Goal: Information Seeking & Learning: Learn about a topic

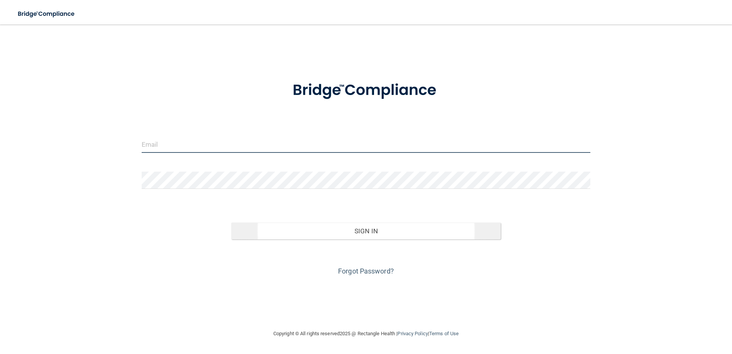
type input "[EMAIL_ADDRESS][DOMAIN_NAME]"
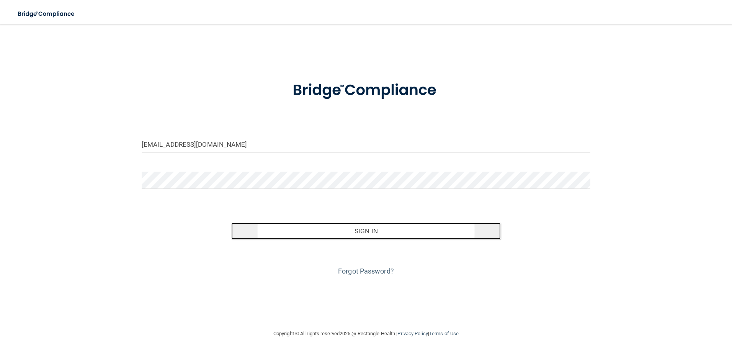
click at [391, 226] on button "Sign In" at bounding box center [365, 230] width 269 height 17
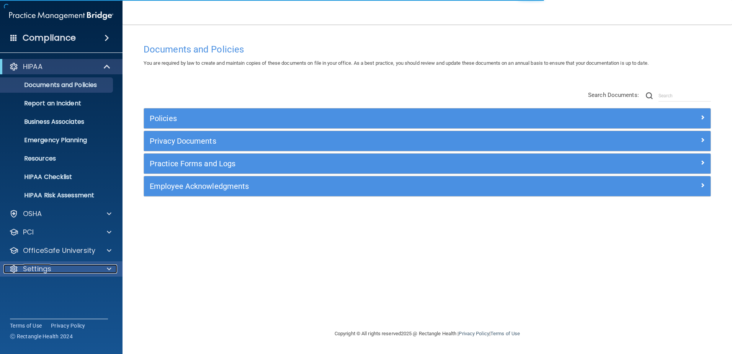
click at [85, 266] on div "Settings" at bounding box center [50, 268] width 95 height 9
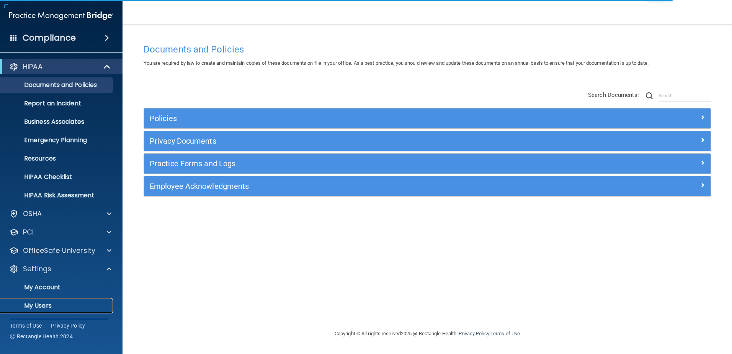
click at [75, 303] on p "My Users" at bounding box center [57, 306] width 104 height 8
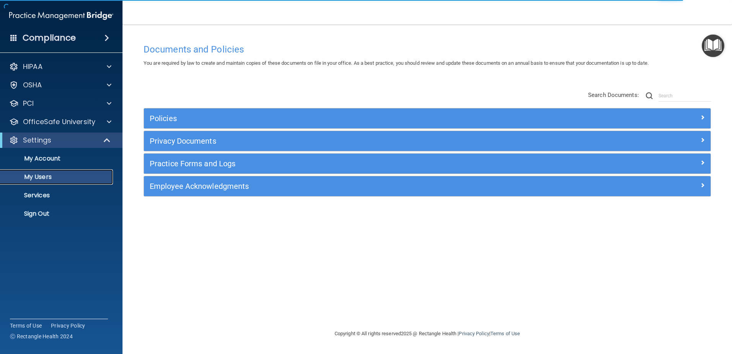
select select "20"
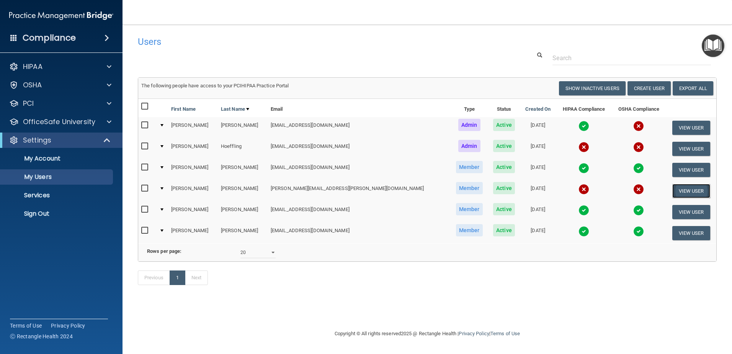
click at [678, 188] on button "View User" at bounding box center [691, 191] width 38 height 14
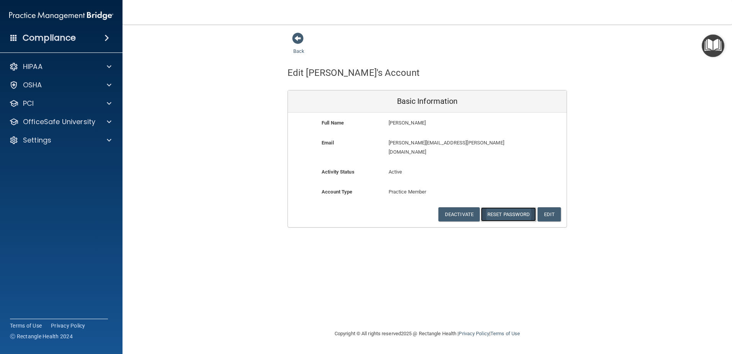
click at [510, 207] on button "Reset Password" at bounding box center [508, 214] width 55 height 14
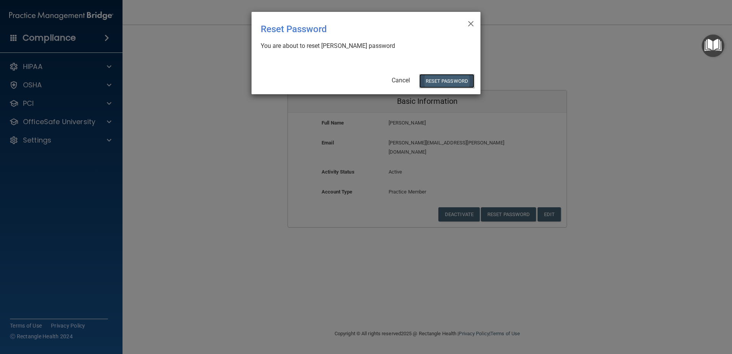
click at [463, 84] on button "Reset Password" at bounding box center [446, 81] width 55 height 14
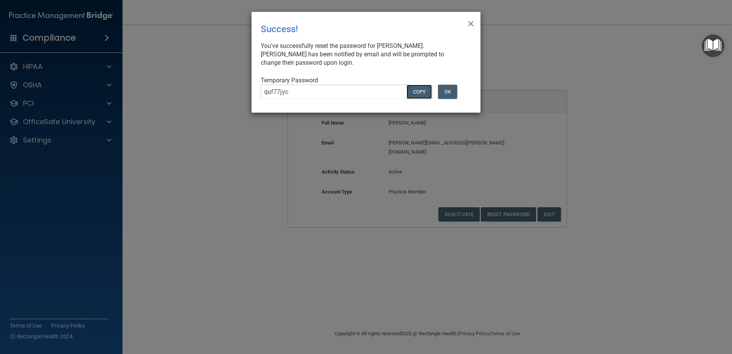
click at [417, 89] on button "COPY" at bounding box center [418, 92] width 25 height 14
click at [449, 93] on button "OK" at bounding box center [447, 92] width 19 height 14
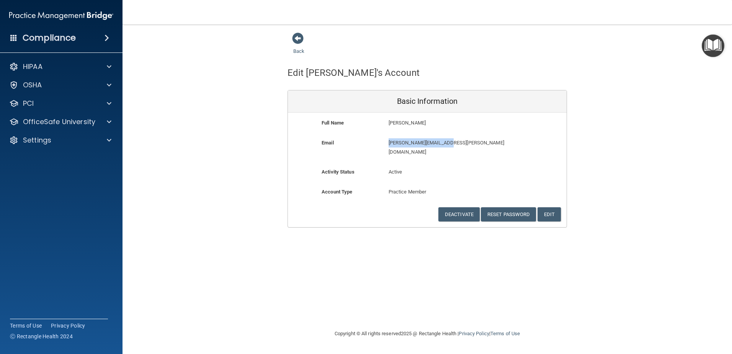
drag, startPoint x: 388, startPoint y: 144, endPoint x: 447, endPoint y: 145, distance: 58.2
click at [447, 145] on p "[PERSON_NAME][EMAIL_ADDRESS][PERSON_NAME][DOMAIN_NAME]" at bounding box center [449, 147] width 122 height 18
copy p "[PERSON_NAME][EMAIL_ADDRESS][PERSON_NAME][DOMAIN_NAME]"
click at [29, 36] on h4 "Compliance" at bounding box center [49, 38] width 53 height 11
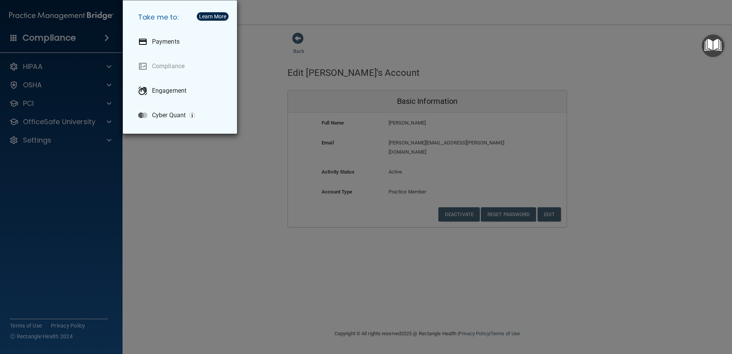
click at [75, 26] on div "Take me to: Payments Compliance Engagement Cyber Quant" at bounding box center [366, 177] width 732 height 354
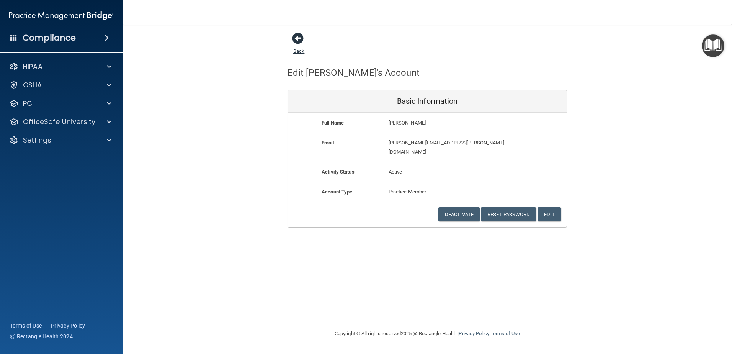
click at [301, 44] on span at bounding box center [297, 38] width 11 height 11
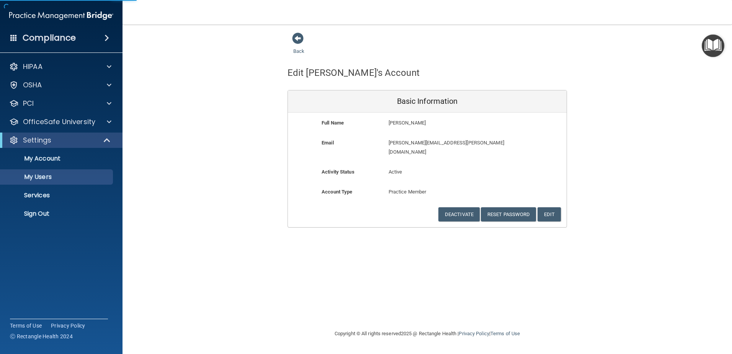
select select "20"
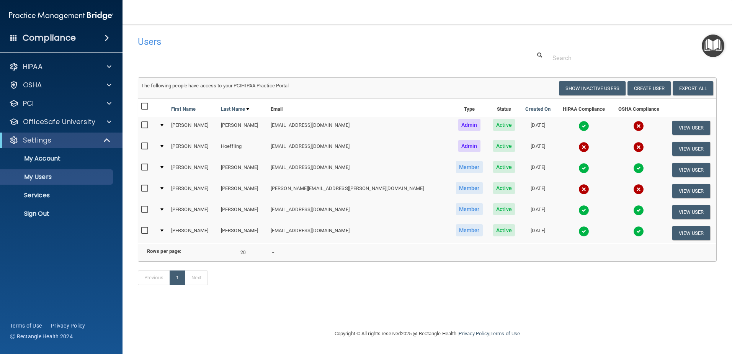
click at [633, 124] on img at bounding box center [638, 126] width 11 height 11
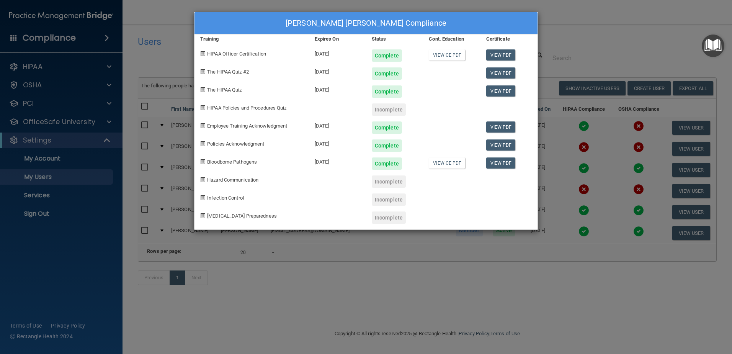
click at [562, 39] on div "Bailley Biwer's Compliance Training Expires On Status Cont. Education Certifica…" at bounding box center [366, 177] width 732 height 354
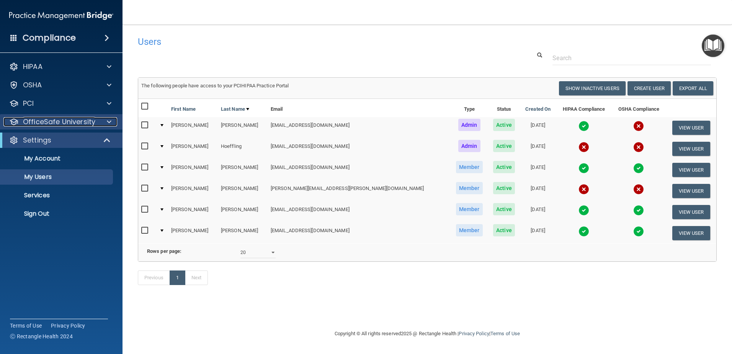
click at [75, 126] on p "OfficeSafe University" at bounding box center [59, 121] width 72 height 9
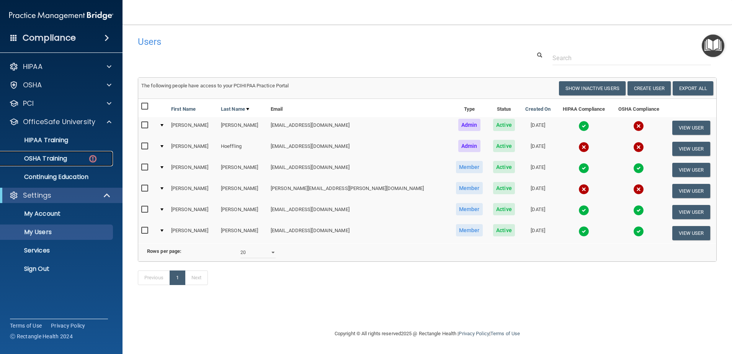
click at [64, 158] on p "OSHA Training" at bounding box center [36, 159] width 62 height 8
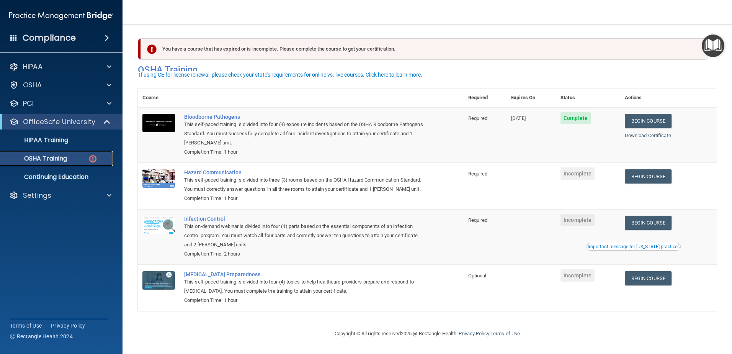
scroll to position [8, 0]
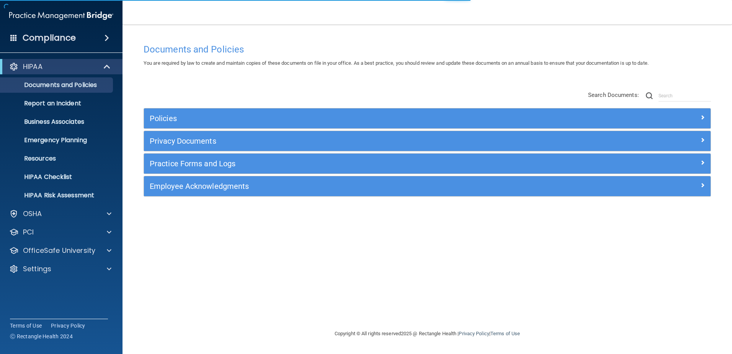
click at [103, 41] on div "Compliance" at bounding box center [61, 37] width 122 height 17
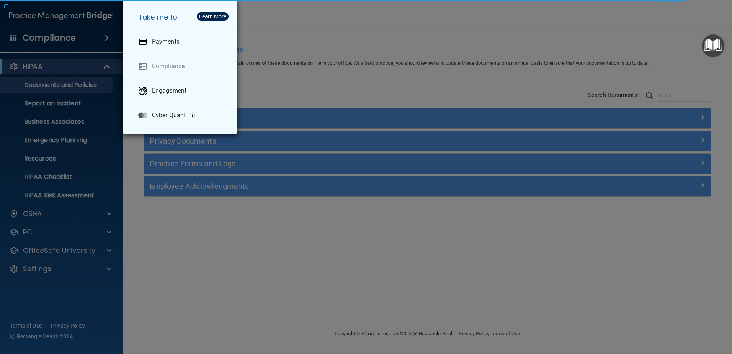
click at [222, 312] on div "Take me to: Payments Compliance Engagement Cyber Quant" at bounding box center [366, 177] width 732 height 354
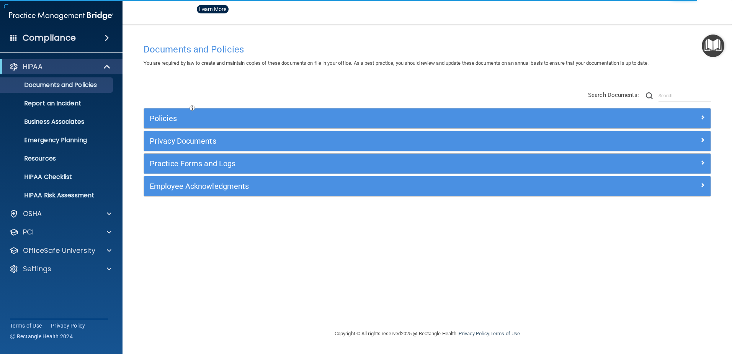
click at [87, 276] on div "Settings" at bounding box center [61, 268] width 123 height 15
click at [86, 272] on div "Settings" at bounding box center [50, 268] width 95 height 9
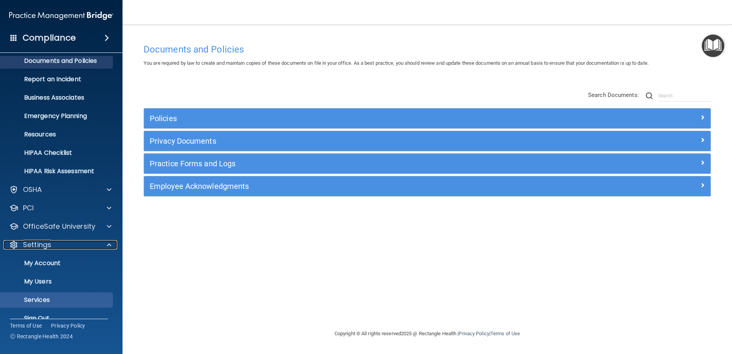
scroll to position [38, 0]
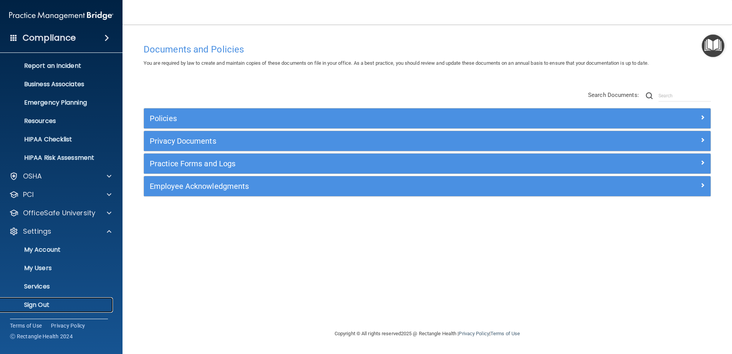
click at [41, 305] on p "Sign Out" at bounding box center [57, 305] width 104 height 8
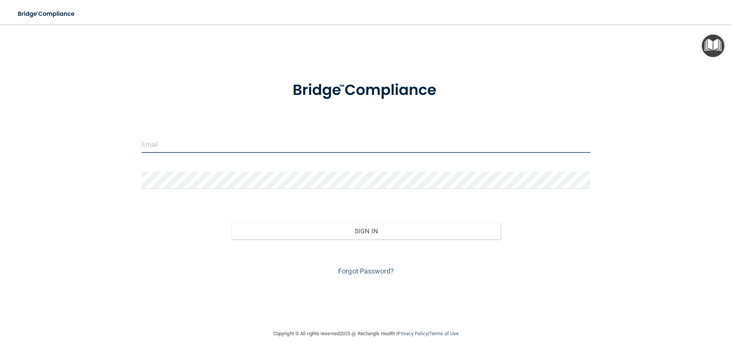
type input "[EMAIL_ADDRESS][DOMAIN_NAME]"
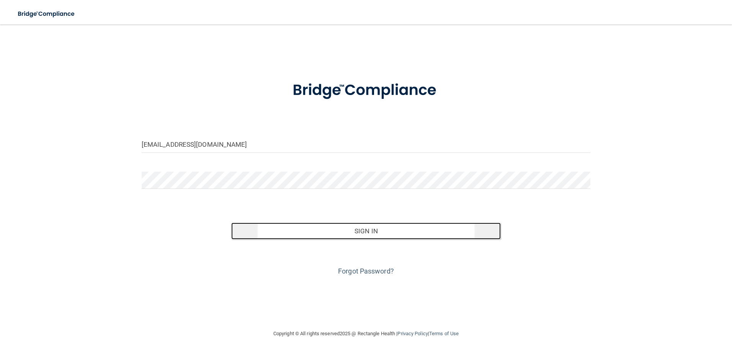
click at [336, 235] on button "Sign In" at bounding box center [365, 230] width 269 height 17
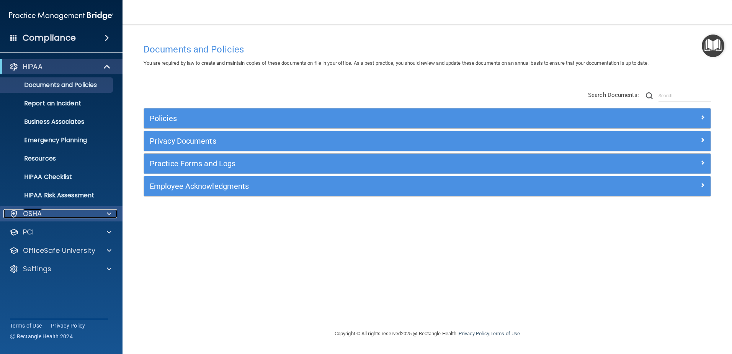
click at [85, 212] on div "OSHA" at bounding box center [50, 213] width 95 height 9
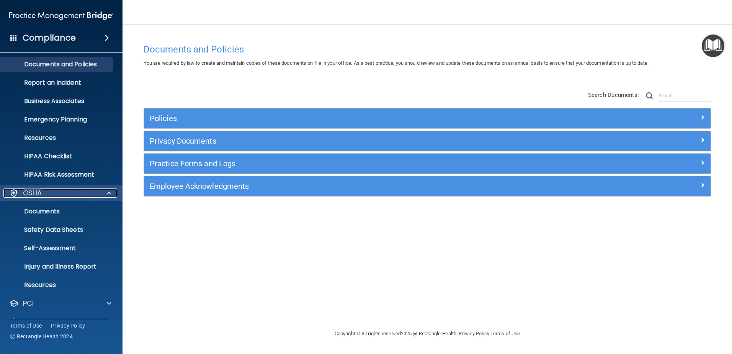
scroll to position [38, 0]
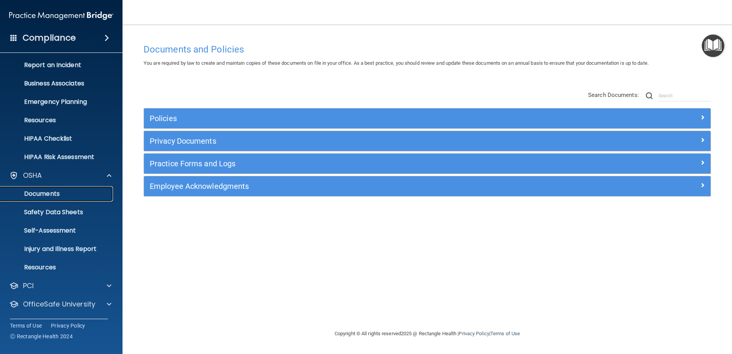
click at [46, 194] on p "Documents" at bounding box center [57, 194] width 104 height 8
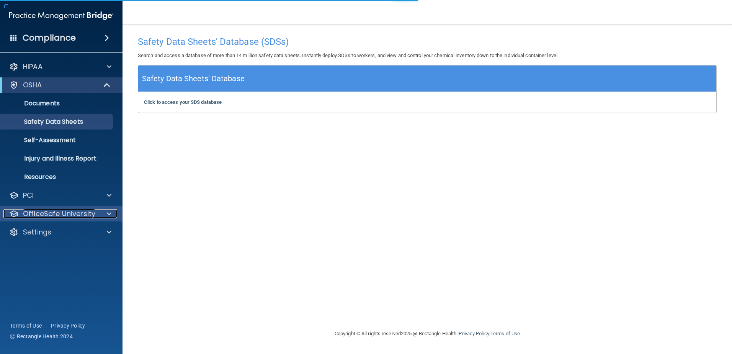
click at [91, 212] on p "OfficeSafe University" at bounding box center [59, 213] width 72 height 9
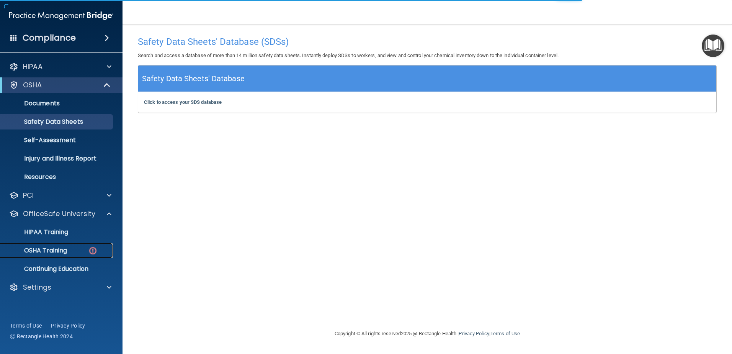
click at [56, 248] on p "OSHA Training" at bounding box center [36, 250] width 62 height 8
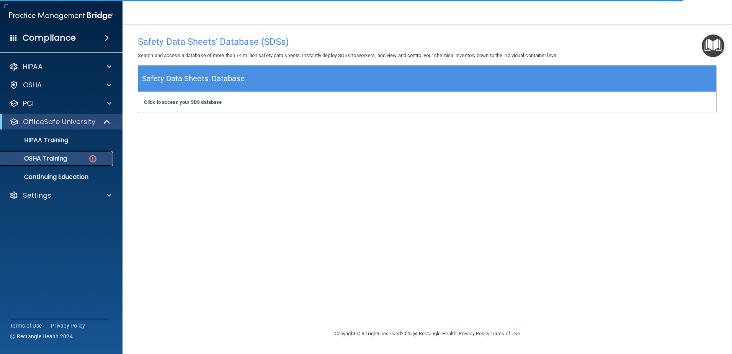
click at [55, 158] on p "OSHA Training" at bounding box center [36, 159] width 62 height 8
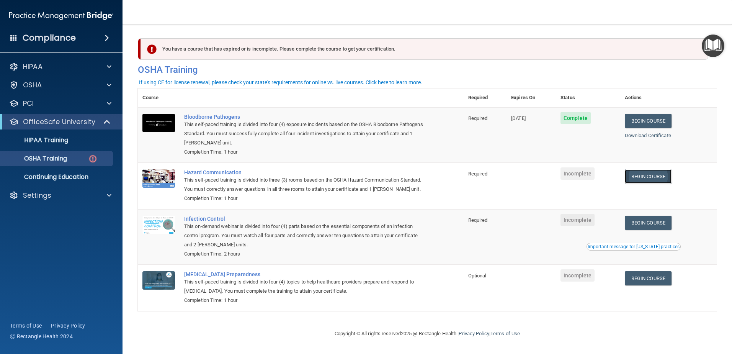
click at [667, 180] on link "Begin Course" at bounding box center [648, 176] width 47 height 14
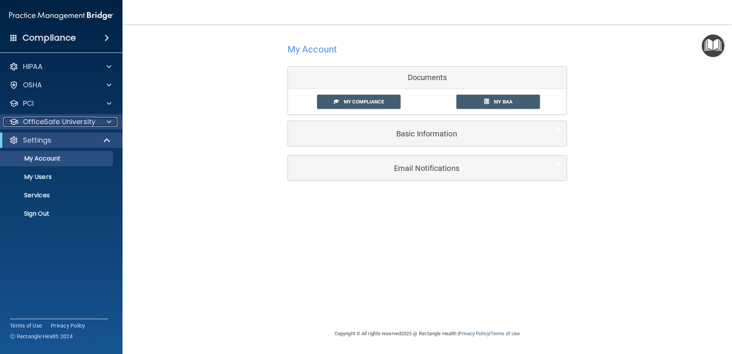
click at [71, 125] on p "OfficeSafe University" at bounding box center [59, 121] width 72 height 9
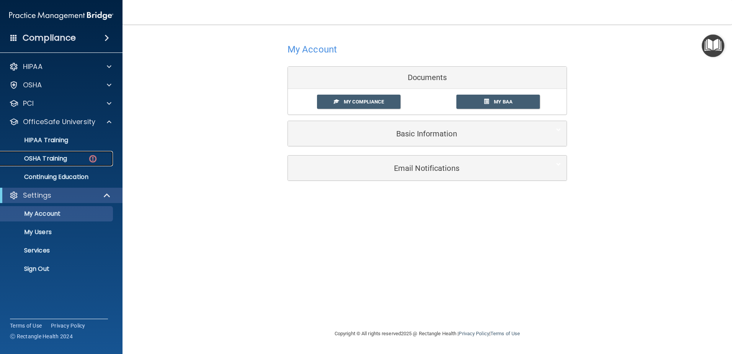
click at [73, 160] on div "OSHA Training" at bounding box center [57, 159] width 104 height 8
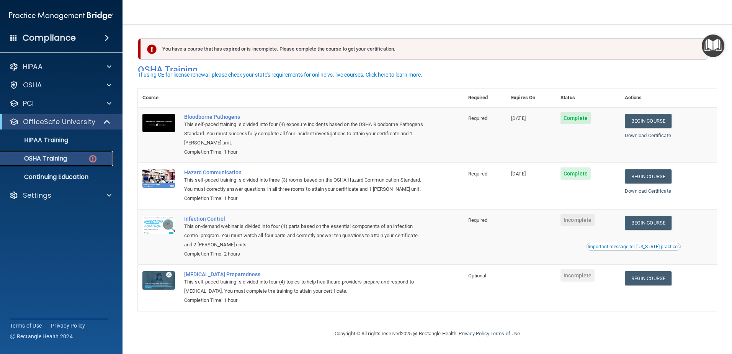
scroll to position [8, 0]
click at [652, 228] on link "Begin Course" at bounding box center [648, 222] width 47 height 14
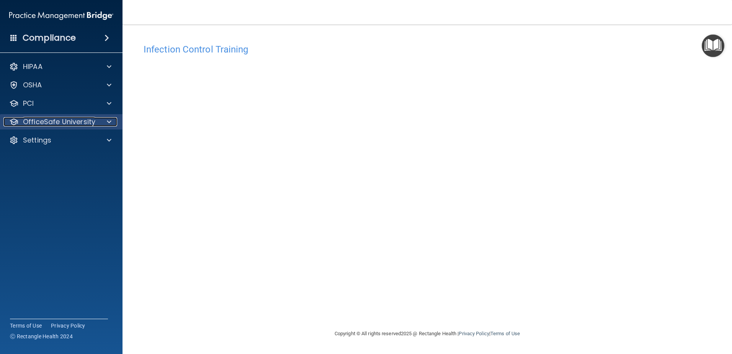
click at [47, 121] on p "OfficeSafe University" at bounding box center [59, 121] width 72 height 9
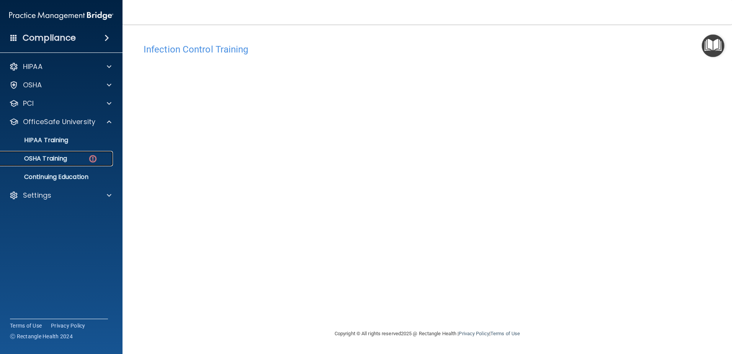
click at [64, 165] on link "OSHA Training" at bounding box center [52, 158] width 121 height 15
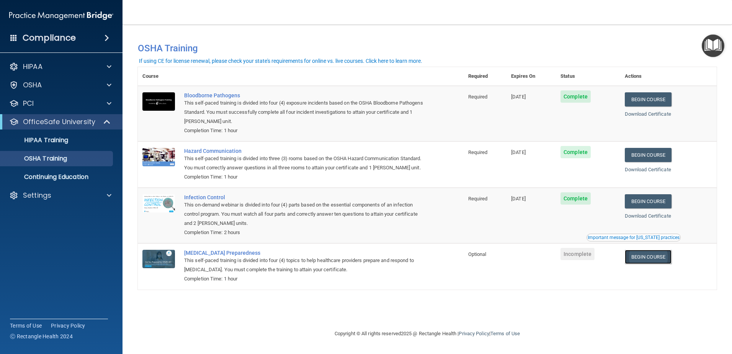
click at [661, 264] on link "Begin Course" at bounding box center [648, 257] width 47 height 14
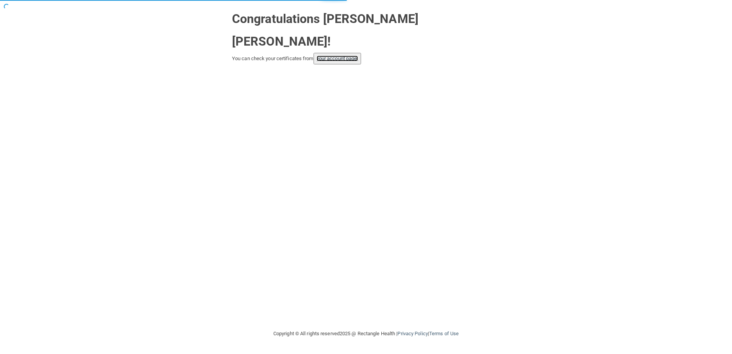
click at [355, 55] on link "your account page!" at bounding box center [337, 58] width 42 height 6
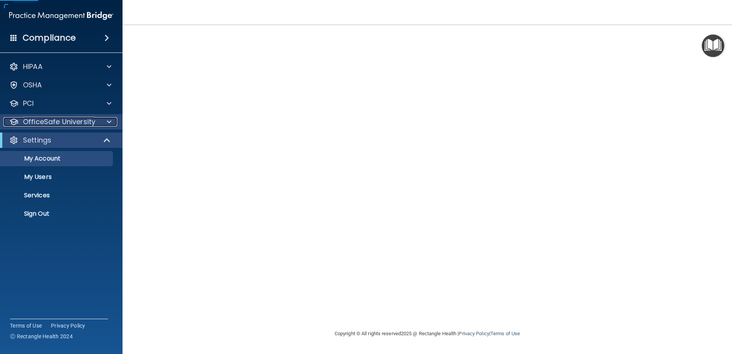
click at [100, 124] on div at bounding box center [107, 121] width 19 height 9
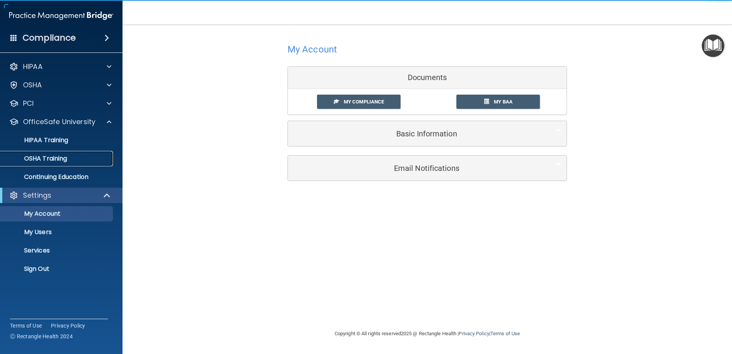
click at [64, 157] on p "OSHA Training" at bounding box center [36, 159] width 62 height 8
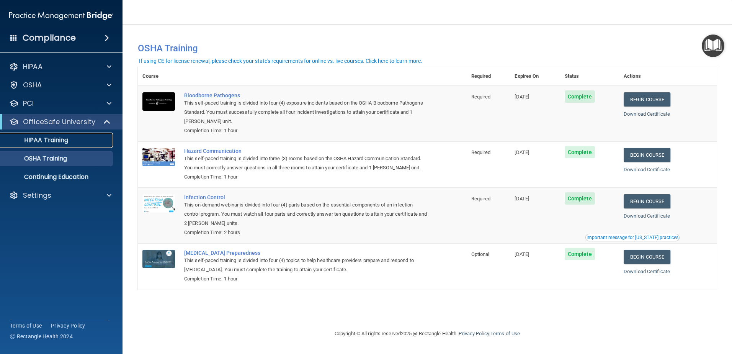
click at [78, 145] on link "HIPAA Training" at bounding box center [52, 139] width 121 height 15
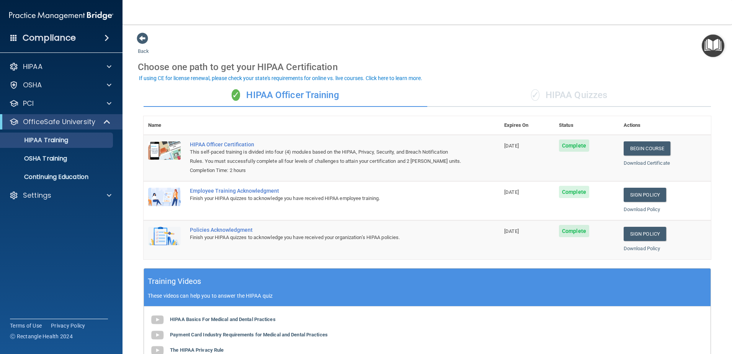
click at [569, 96] on div "✓ HIPAA Quizzes" at bounding box center [569, 95] width 284 height 23
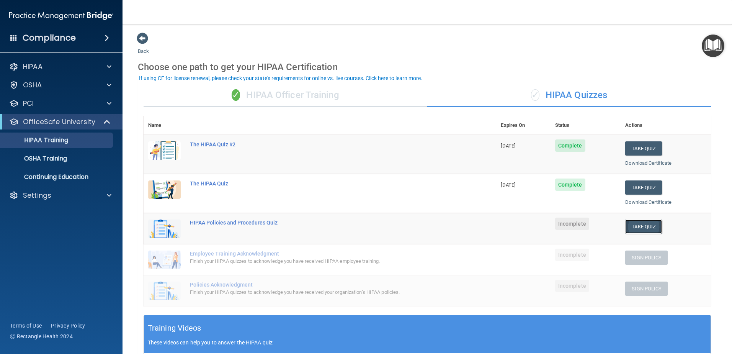
click at [632, 227] on button "Take Quiz" at bounding box center [643, 226] width 37 height 14
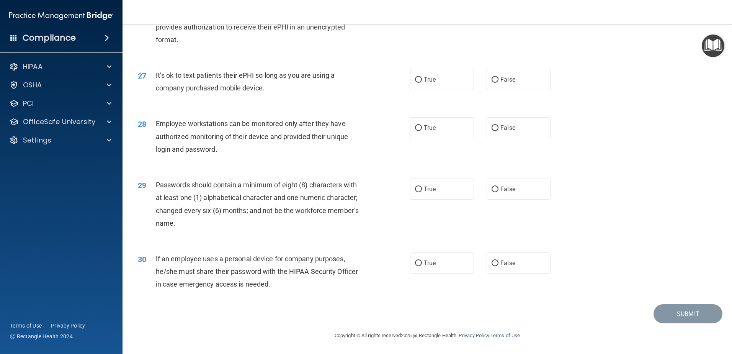
scroll to position [1568, 0]
click at [540, 259] on label "False" at bounding box center [518, 262] width 64 height 21
click at [498, 260] on input "False" at bounding box center [494, 263] width 7 height 6
radio input "true"
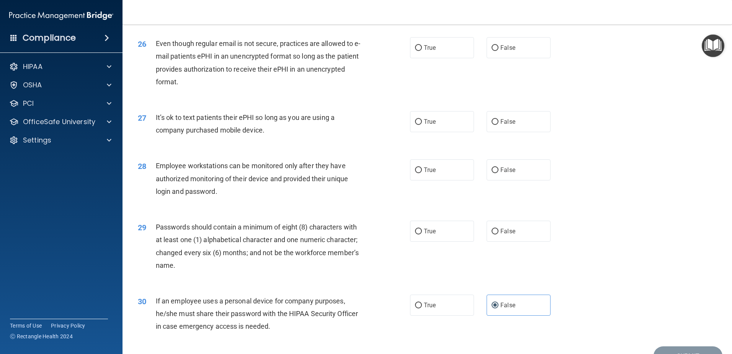
scroll to position [1491, 0]
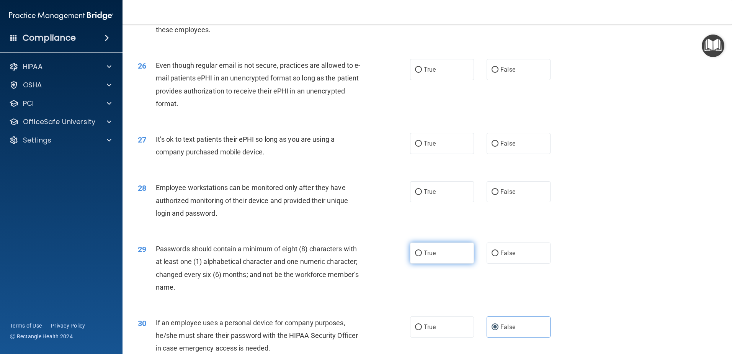
click at [447, 263] on label "True" at bounding box center [442, 252] width 64 height 21
click at [422, 256] on input "True" at bounding box center [418, 253] width 7 height 6
radio input "true"
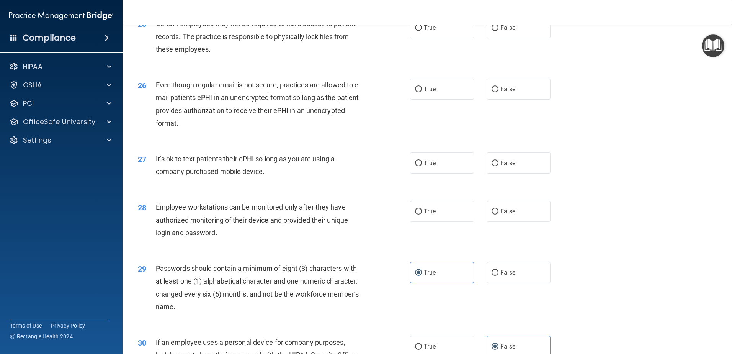
scroll to position [1453, 0]
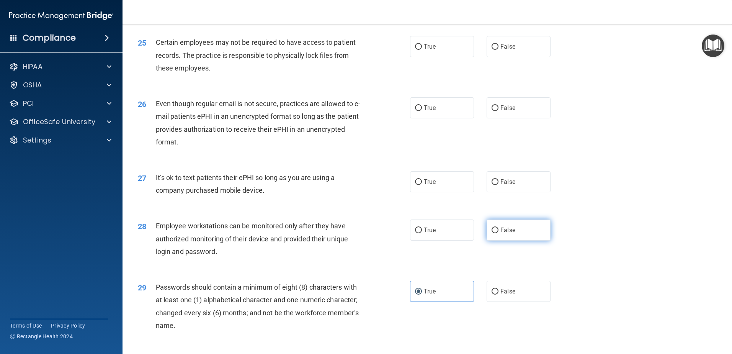
click at [517, 240] on label "False" at bounding box center [518, 229] width 64 height 21
click at [498, 233] on input "False" at bounding box center [494, 230] width 7 height 6
radio input "true"
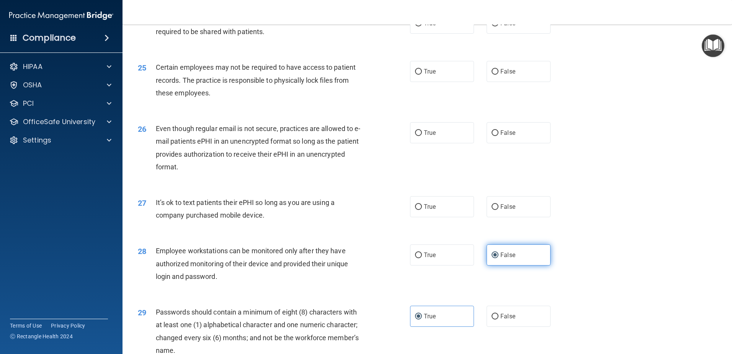
scroll to position [1414, 0]
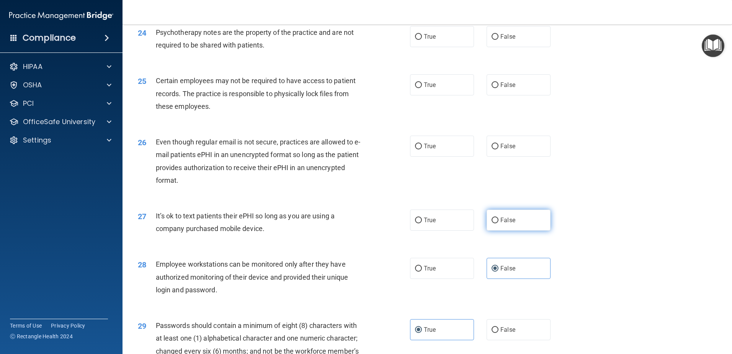
click at [522, 230] on label "False" at bounding box center [518, 219] width 64 height 21
click at [498, 223] on input "False" at bounding box center [494, 220] width 7 height 6
radio input "true"
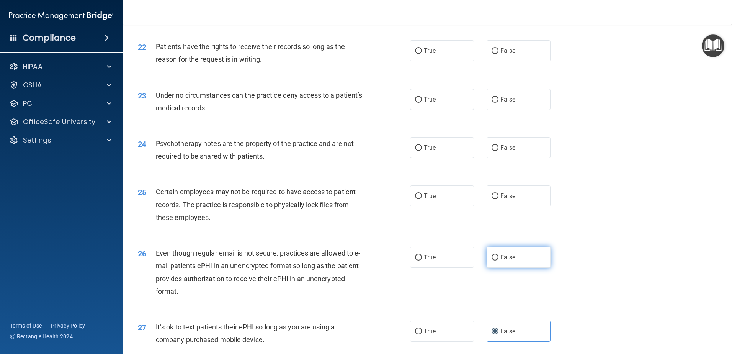
scroll to position [1300, 0]
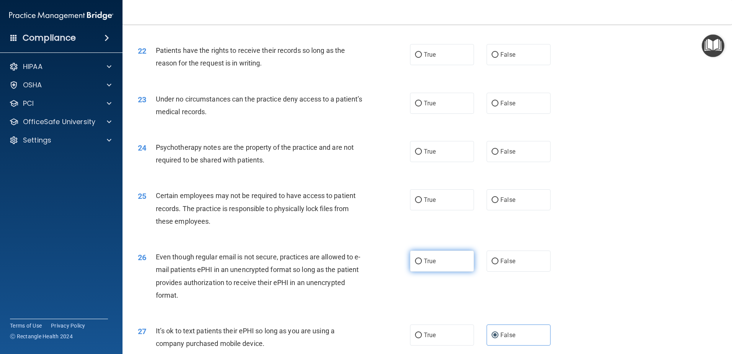
click at [434, 271] on label "True" at bounding box center [442, 260] width 64 height 21
click at [422, 264] on input "True" at bounding box center [418, 261] width 7 height 6
radio input "true"
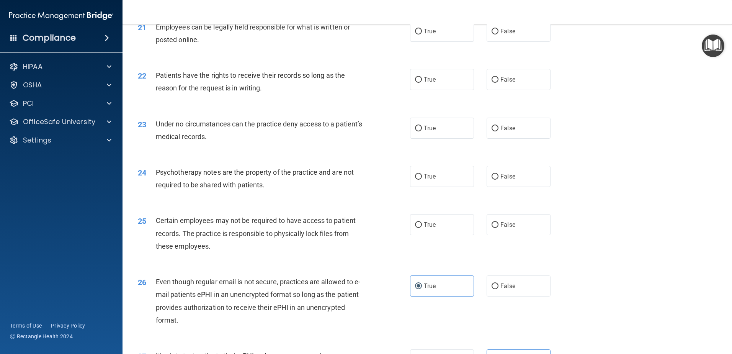
scroll to position [1261, 0]
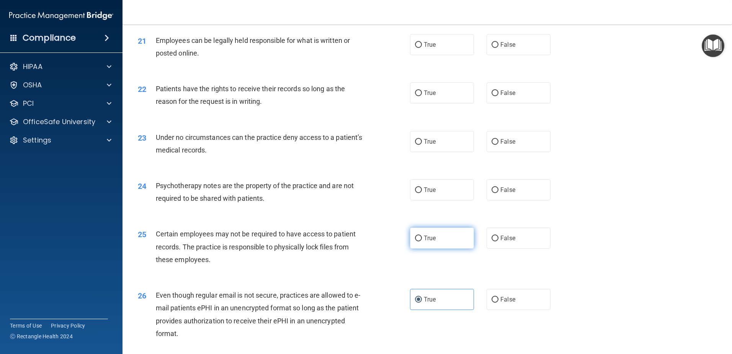
click at [426, 245] on label "True" at bounding box center [442, 237] width 64 height 21
click at [422, 241] on input "True" at bounding box center [418, 238] width 7 height 6
radio input "true"
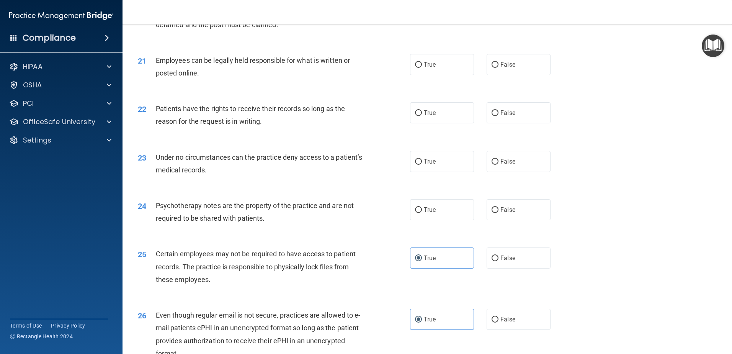
scroll to position [1223, 0]
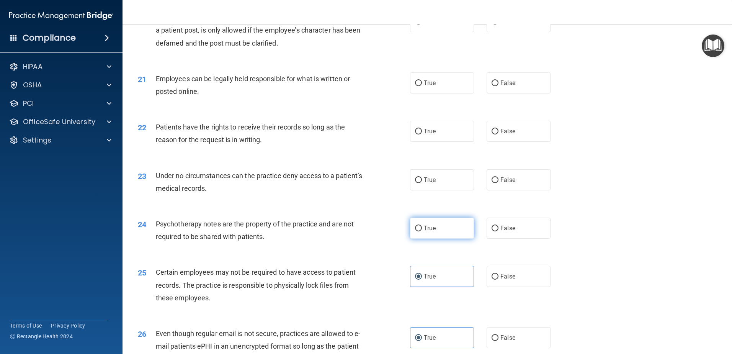
click at [441, 238] on label "True" at bounding box center [442, 227] width 64 height 21
click at [422, 231] on input "True" at bounding box center [418, 228] width 7 height 6
radio input "true"
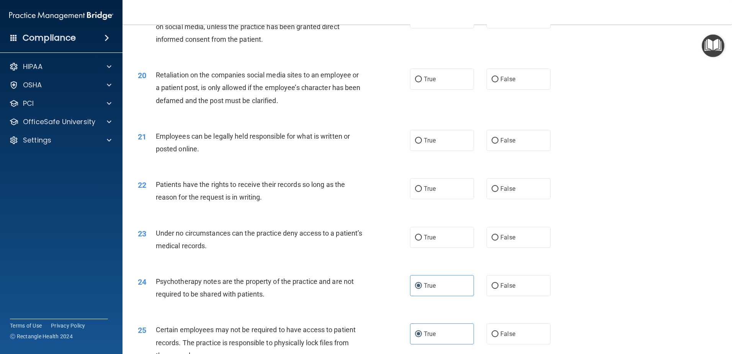
scroll to position [1147, 0]
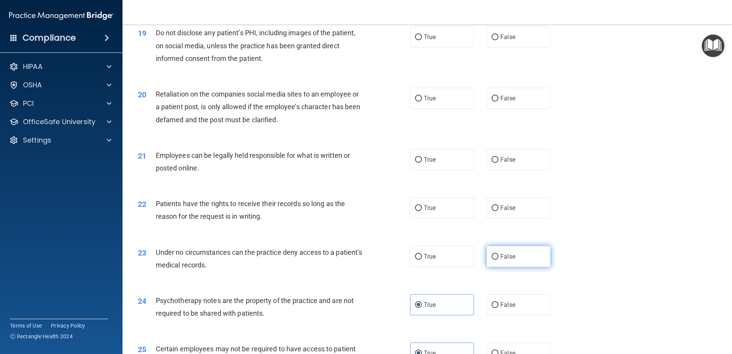
click at [531, 267] on label "False" at bounding box center [518, 256] width 64 height 21
click at [498, 259] on input "False" at bounding box center [494, 257] width 7 height 6
radio input "true"
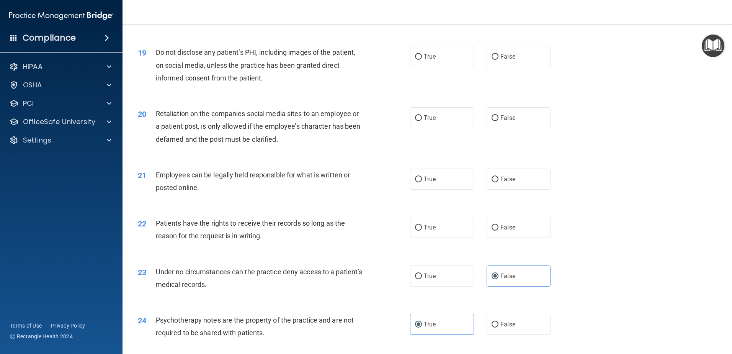
scroll to position [1108, 0]
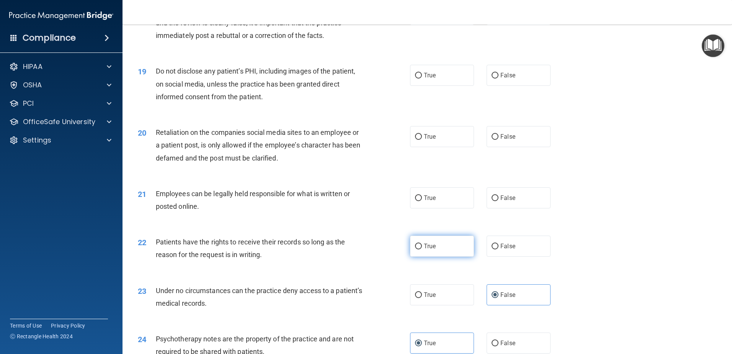
click at [431, 256] on label "True" at bounding box center [442, 245] width 64 height 21
click at [422, 249] on input "True" at bounding box center [418, 246] width 7 height 6
radio input "true"
click at [501, 256] on label "False" at bounding box center [518, 245] width 64 height 21
click at [498, 249] on input "False" at bounding box center [494, 246] width 7 height 6
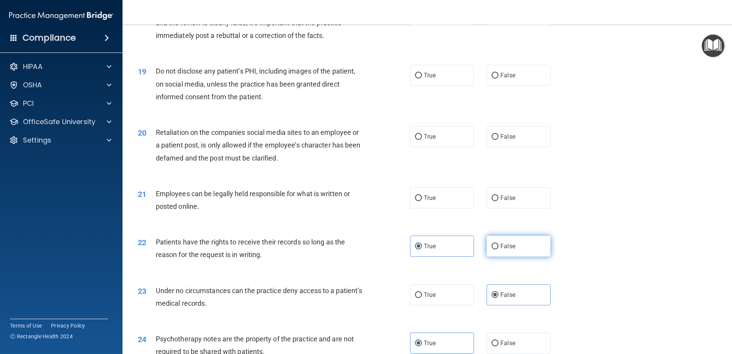
radio input "true"
radio input "false"
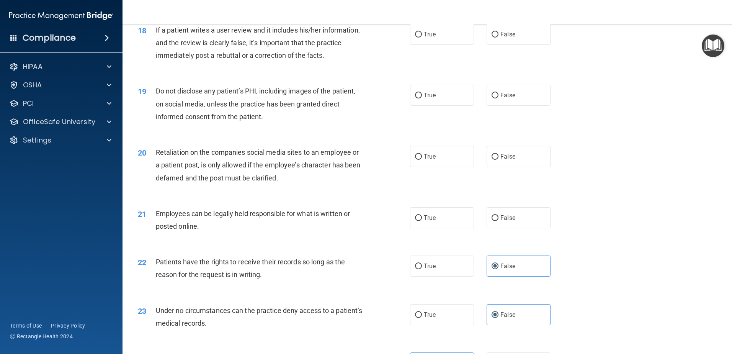
scroll to position [1070, 0]
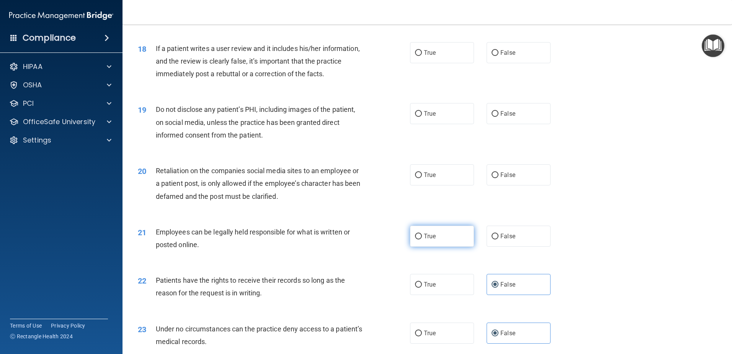
click at [436, 246] on label "True" at bounding box center [442, 235] width 64 height 21
click at [422, 239] on input "True" at bounding box center [418, 236] width 7 height 6
radio input "true"
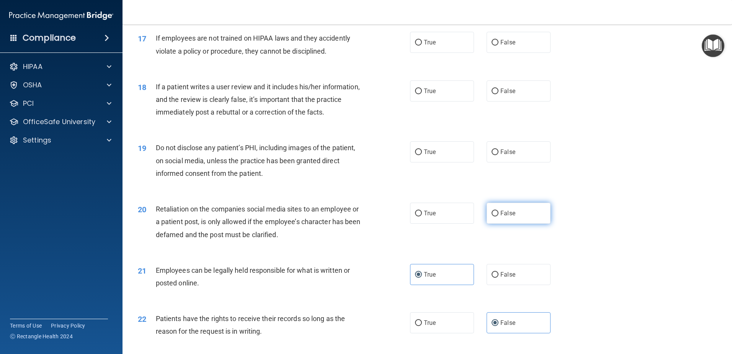
click at [503, 217] on span "False" at bounding box center [507, 212] width 15 height 7
click at [498, 216] on input "False" at bounding box center [494, 213] width 7 height 6
radio input "true"
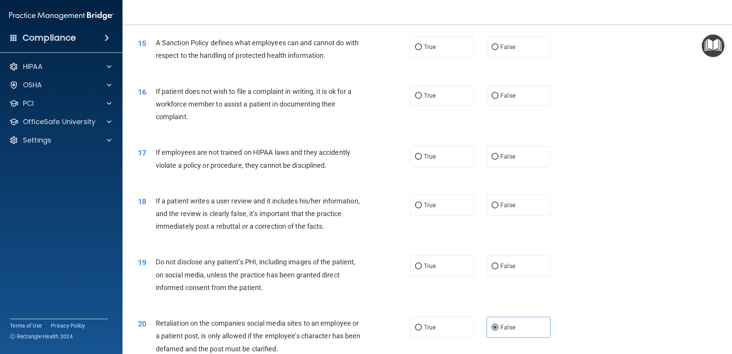
scroll to position [917, 0]
click at [419, 277] on label "True" at bounding box center [442, 266] width 64 height 21
click at [419, 270] on input "True" at bounding box center [418, 267] width 7 height 6
radio input "true"
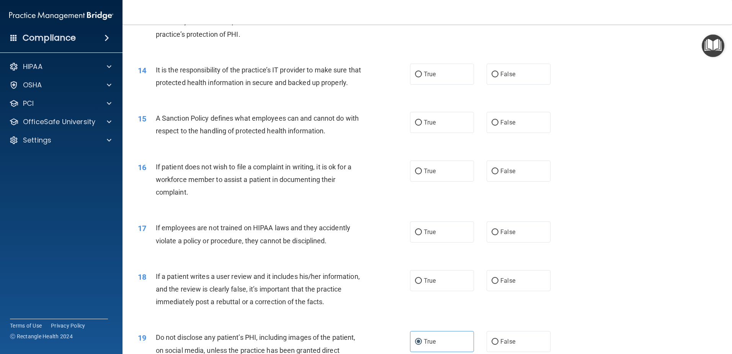
scroll to position [840, 0]
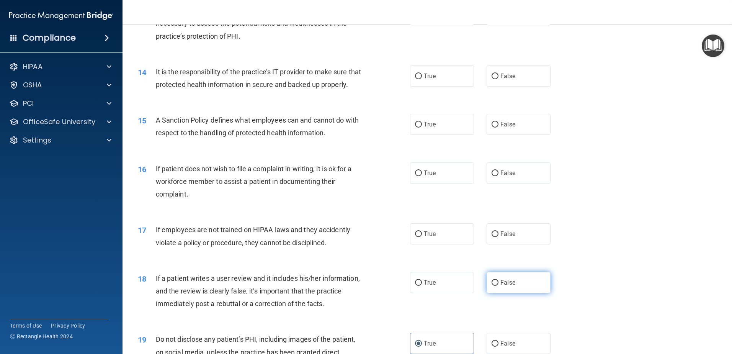
click at [514, 293] on label "False" at bounding box center [518, 282] width 64 height 21
click at [498, 285] on input "False" at bounding box center [494, 283] width 7 height 6
radio input "true"
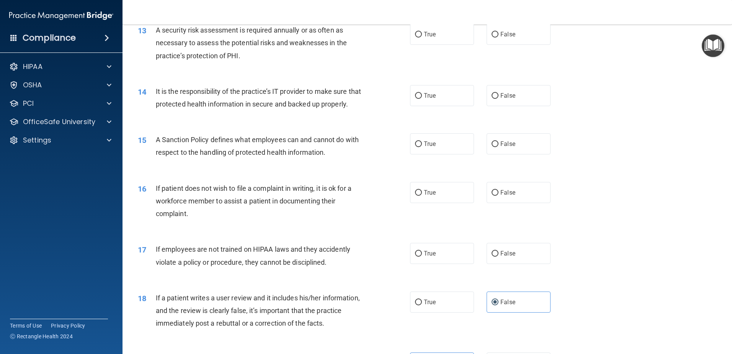
scroll to position [802, 0]
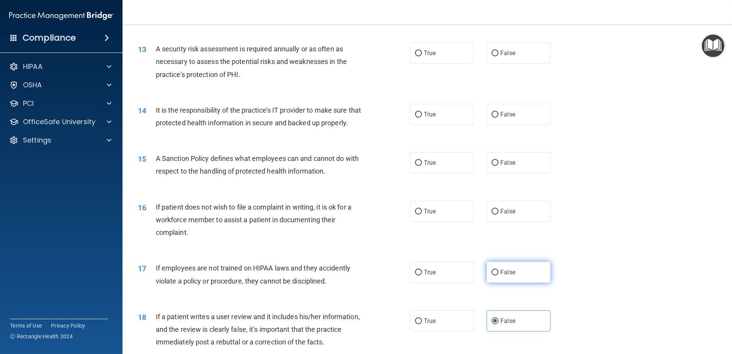
click at [508, 276] on span "False" at bounding box center [507, 271] width 15 height 7
click at [498, 275] on input "False" at bounding box center [494, 272] width 7 height 6
radio input "true"
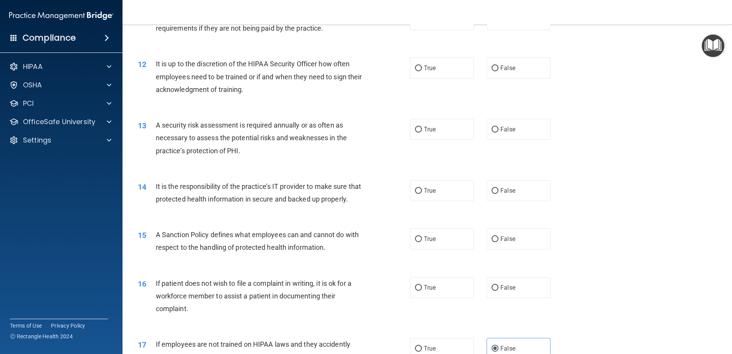
scroll to position [726, 0]
click at [455, 298] on label "True" at bounding box center [442, 287] width 64 height 21
click at [422, 291] on input "True" at bounding box center [418, 288] width 7 height 6
radio input "true"
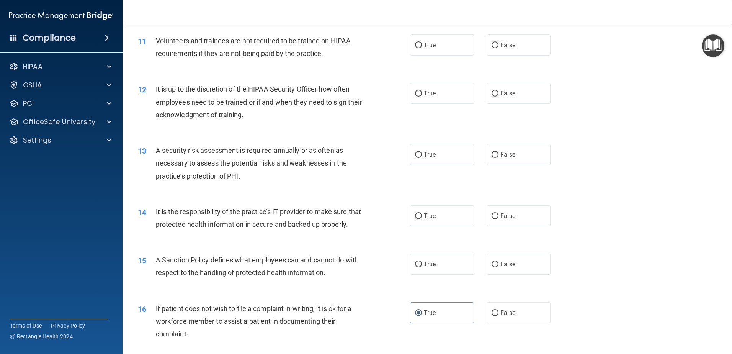
scroll to position [687, 0]
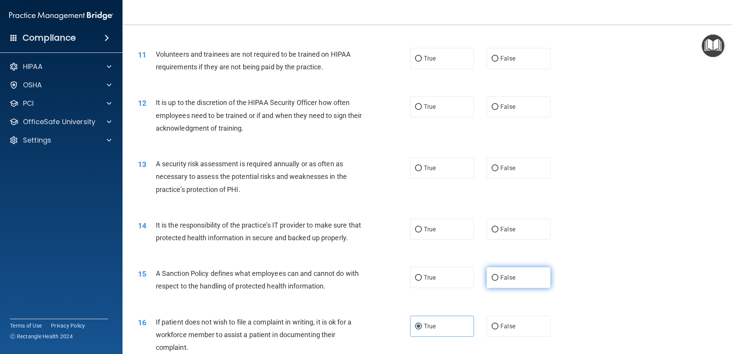
click at [501, 288] on label "False" at bounding box center [518, 277] width 64 height 21
click at [498, 281] on input "False" at bounding box center [494, 278] width 7 height 6
radio input "true"
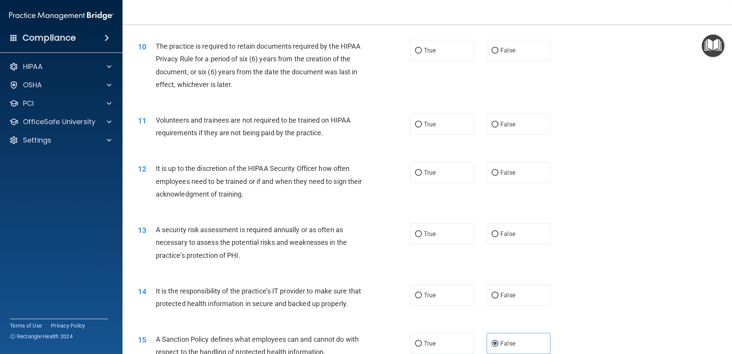
scroll to position [611, 0]
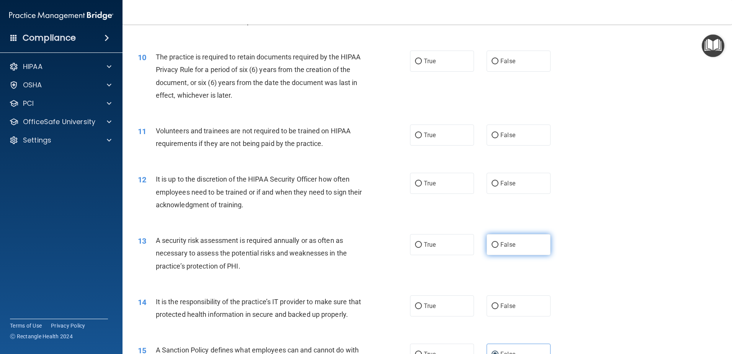
click at [499, 249] on label "False" at bounding box center [518, 244] width 64 height 21
click at [498, 248] on input "False" at bounding box center [494, 245] width 7 height 6
radio input "true"
click at [504, 140] on label "False" at bounding box center [518, 134] width 64 height 21
click at [498, 138] on input "False" at bounding box center [494, 135] width 7 height 6
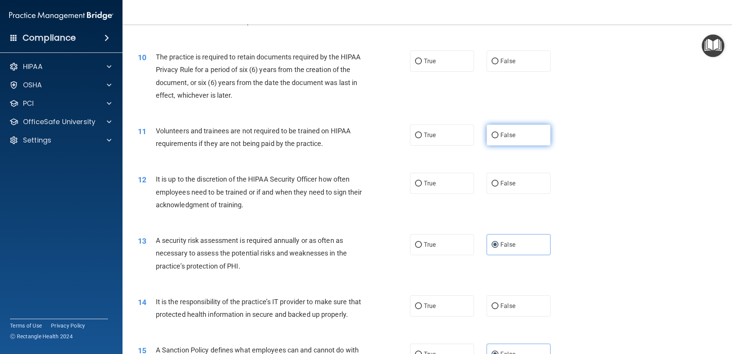
radio input "true"
click at [522, 184] on label "False" at bounding box center [518, 183] width 64 height 21
click at [498, 184] on input "False" at bounding box center [494, 184] width 7 height 6
radio input "true"
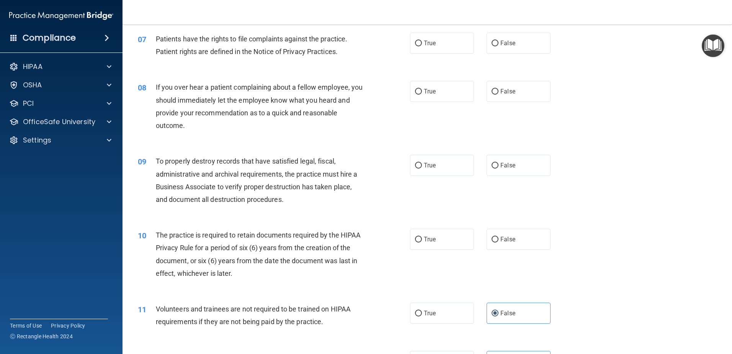
scroll to position [419, 0]
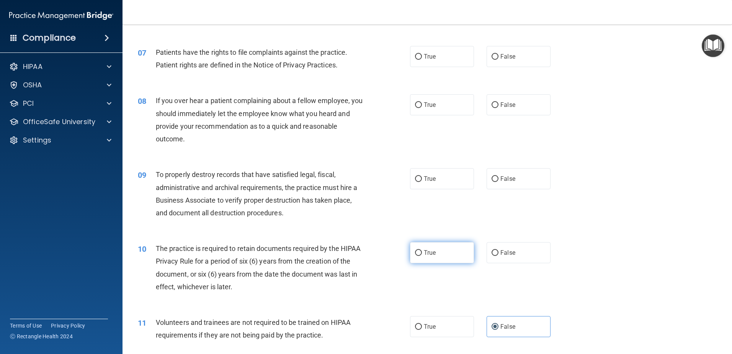
click at [439, 256] on label "True" at bounding box center [442, 252] width 64 height 21
click at [422, 256] on input "True" at bounding box center [418, 253] width 7 height 6
radio input "true"
click at [509, 181] on span "False" at bounding box center [507, 178] width 15 height 7
click at [498, 181] on input "False" at bounding box center [494, 179] width 7 height 6
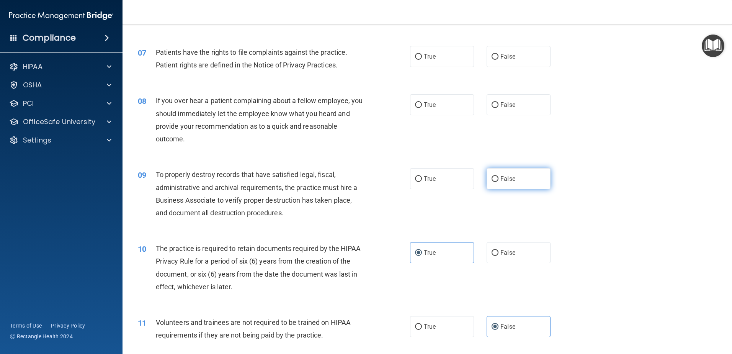
radio input "true"
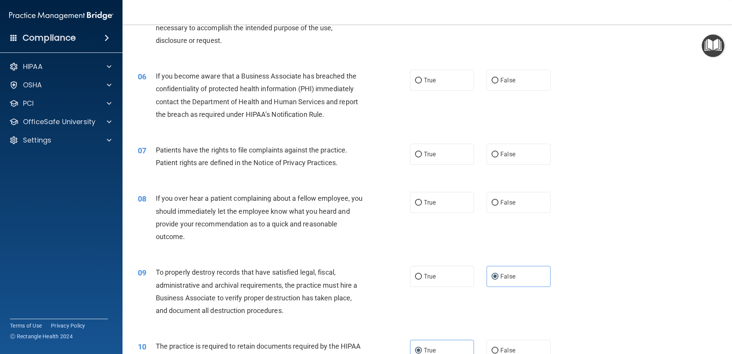
scroll to position [305, 0]
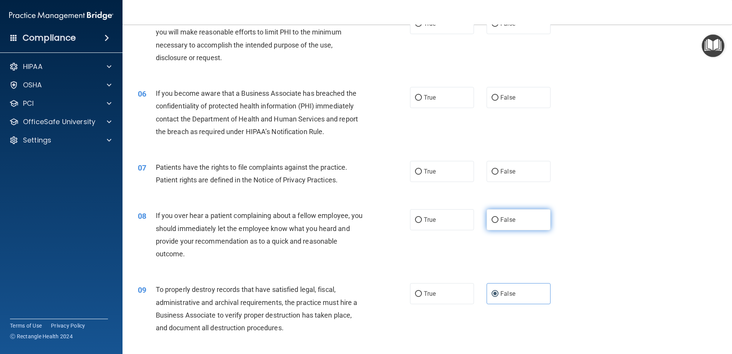
click at [507, 218] on span "False" at bounding box center [507, 219] width 15 height 7
click at [498, 218] on input "False" at bounding box center [494, 220] width 7 height 6
radio input "true"
click at [424, 173] on span "True" at bounding box center [430, 171] width 12 height 7
click at [421, 173] on input "True" at bounding box center [418, 172] width 7 height 6
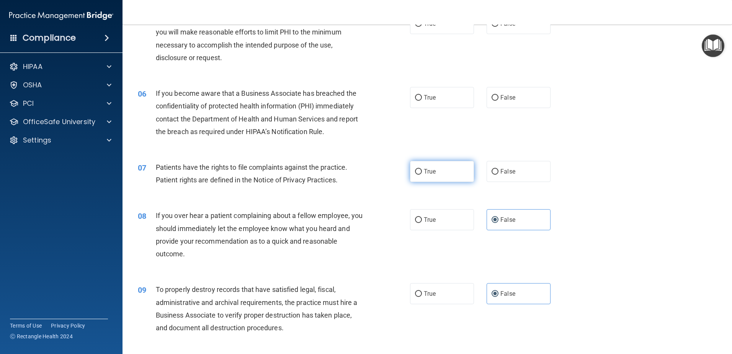
radio input "true"
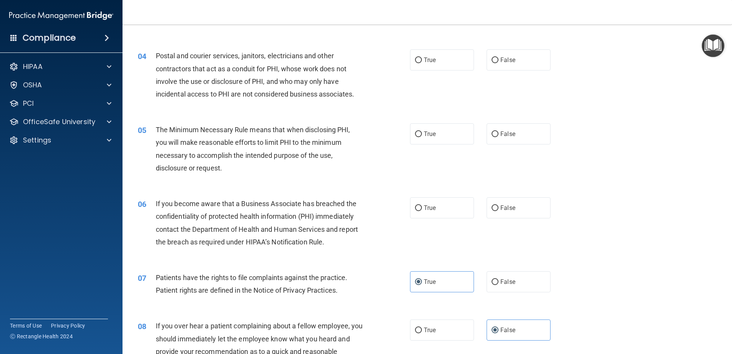
scroll to position [190, 0]
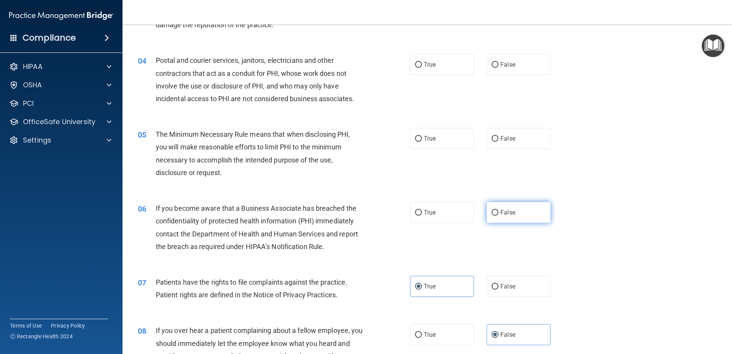
click at [508, 212] on span "False" at bounding box center [507, 212] width 15 height 7
click at [498, 212] on input "False" at bounding box center [494, 213] width 7 height 6
radio input "true"
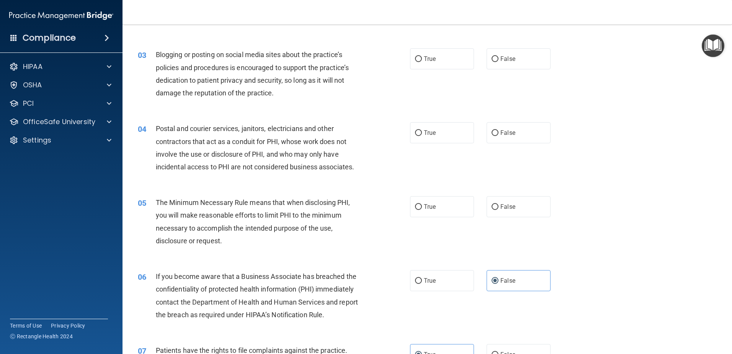
scroll to position [113, 0]
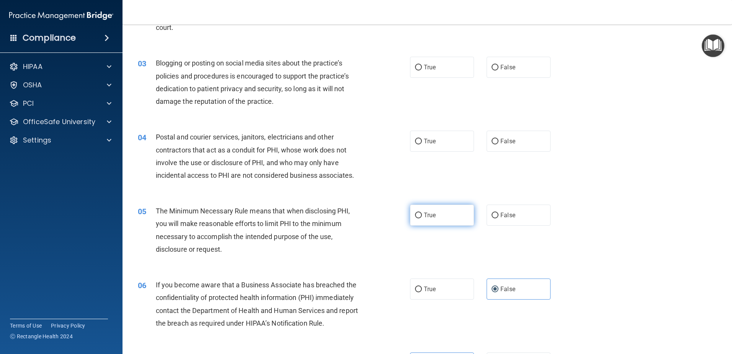
click at [438, 215] on label "True" at bounding box center [442, 214] width 64 height 21
click at [422, 215] on input "True" at bounding box center [418, 215] width 7 height 6
radio input "true"
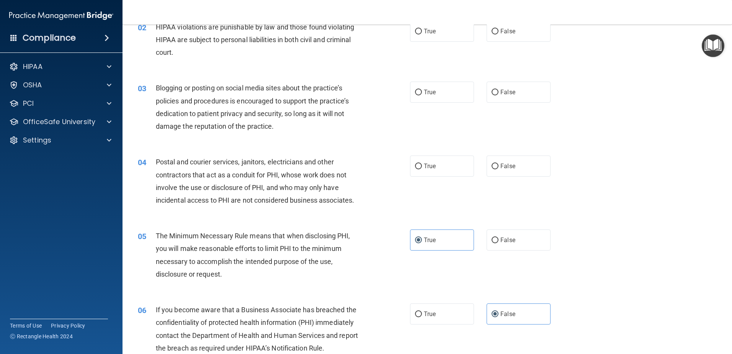
scroll to position [75, 0]
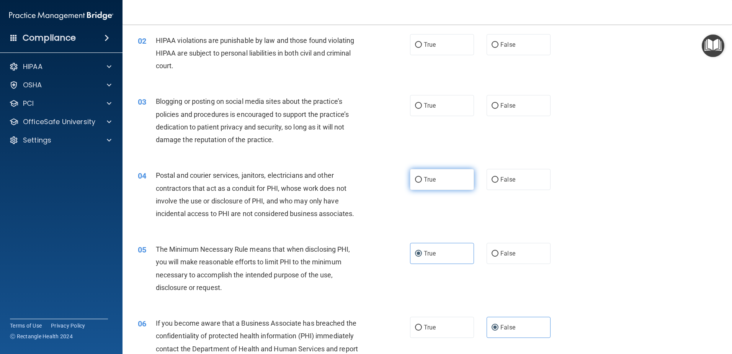
click at [434, 188] on label "True" at bounding box center [442, 179] width 64 height 21
click at [422, 183] on input "True" at bounding box center [418, 180] width 7 height 6
radio input "true"
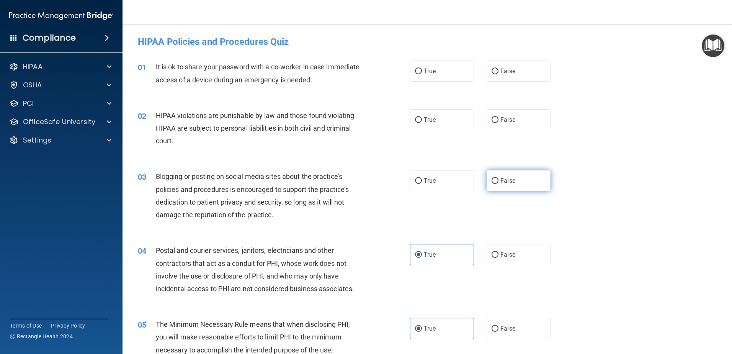
click at [515, 183] on label "False" at bounding box center [518, 180] width 64 height 21
click at [498, 183] on input "False" at bounding box center [494, 181] width 7 height 6
radio input "true"
click at [416, 123] on label "True" at bounding box center [442, 119] width 64 height 21
click at [416, 123] on input "True" at bounding box center [418, 120] width 7 height 6
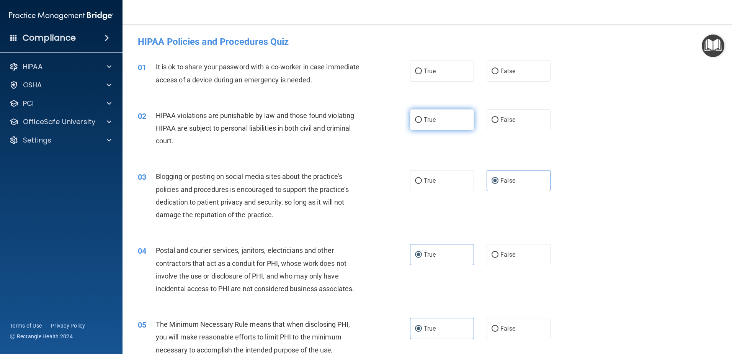
radio input "true"
click at [503, 78] on label "False" at bounding box center [518, 70] width 64 height 21
click at [498, 74] on input "False" at bounding box center [494, 72] width 7 height 6
radio input "true"
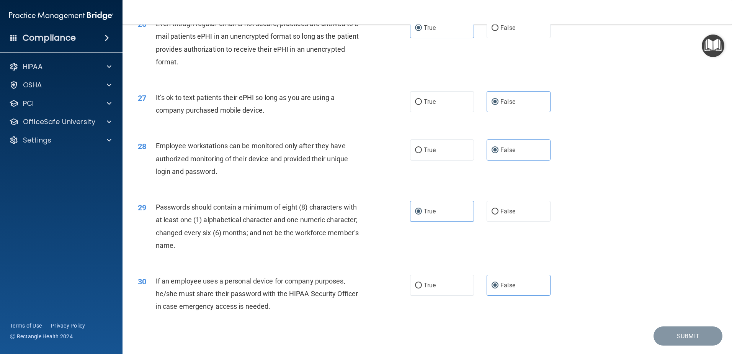
scroll to position [1568, 0]
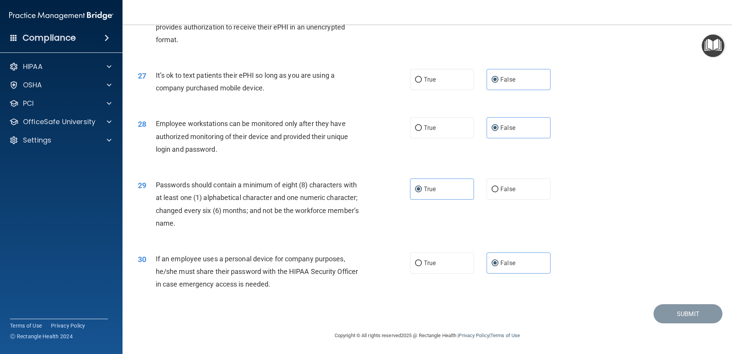
drag, startPoint x: 617, startPoint y: 290, endPoint x: 530, endPoint y: 264, distance: 90.6
click at [616, 290] on div "30 If an employee uses a personal device for company purposes, he/she must shar…" at bounding box center [427, 273] width 590 height 61
click at [514, 260] on label "False" at bounding box center [518, 262] width 64 height 21
click at [498, 260] on input "False" at bounding box center [494, 263] width 7 height 6
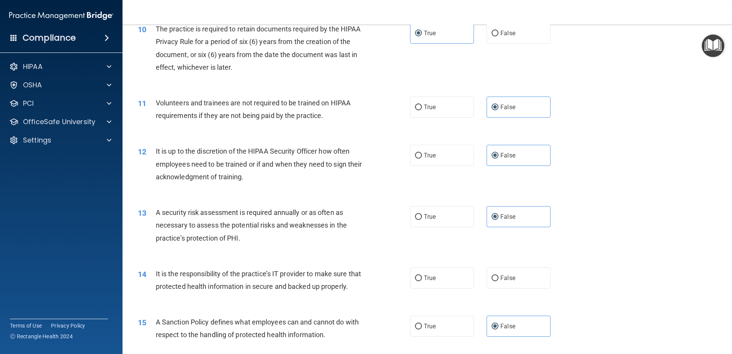
scroll to position [687, 0]
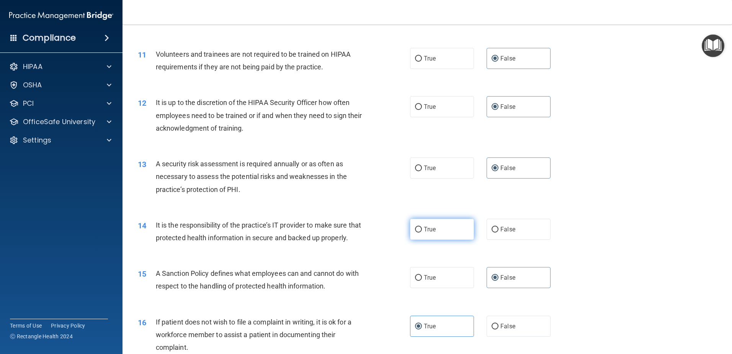
click at [467, 235] on label "True" at bounding box center [442, 229] width 64 height 21
click at [422, 232] on input "True" at bounding box center [418, 230] width 7 height 6
radio input "true"
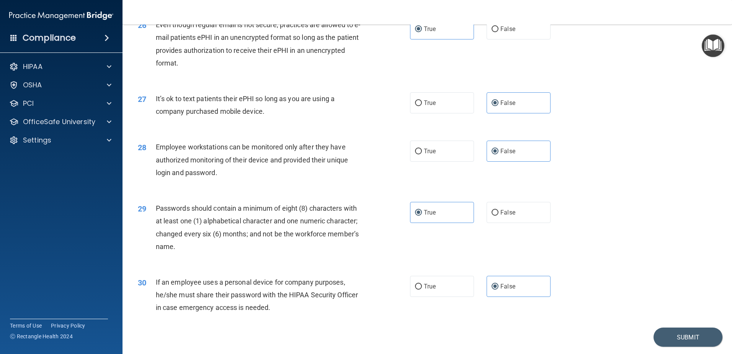
scroll to position [1568, 0]
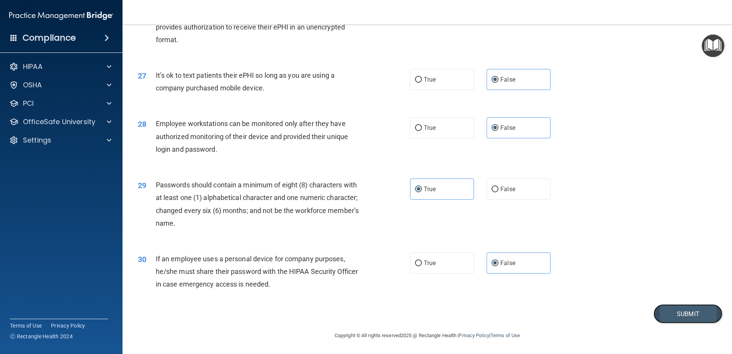
click at [679, 312] on button "Submit" at bounding box center [687, 314] width 69 height 20
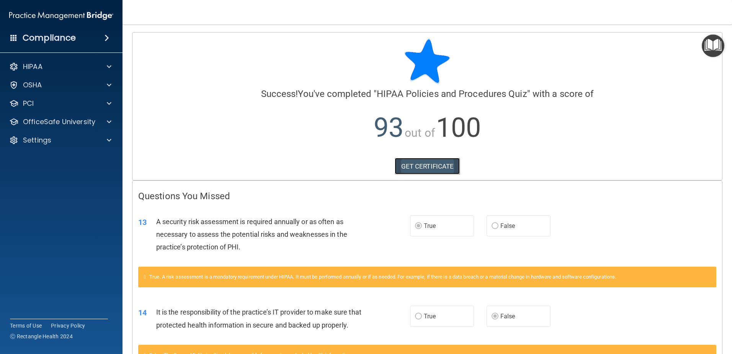
click at [439, 171] on link "GET CERTIFICATE" at bounding box center [427, 166] width 65 height 17
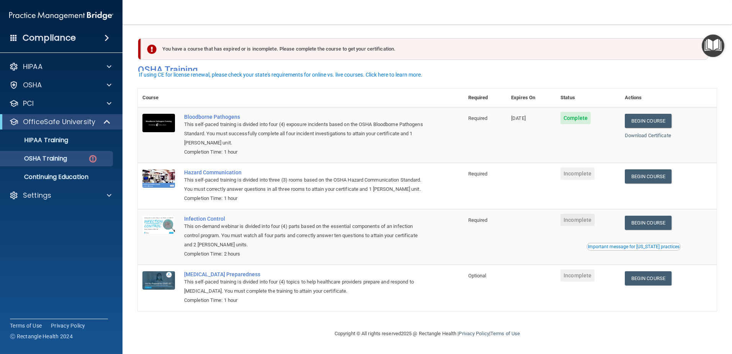
scroll to position [8, 0]
click at [44, 69] on div "HIPAA" at bounding box center [50, 66] width 95 height 9
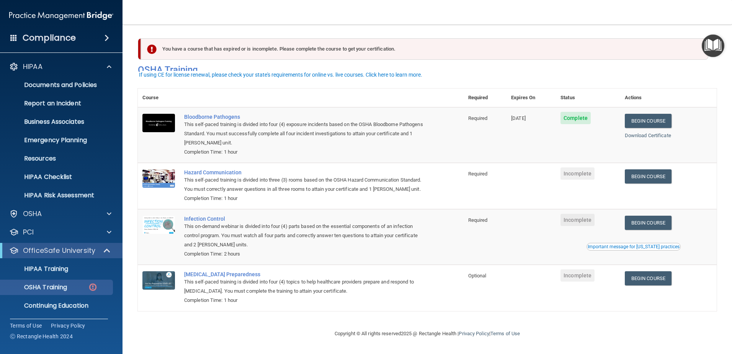
click at [44, 35] on h4 "Compliance" at bounding box center [49, 38] width 53 height 11
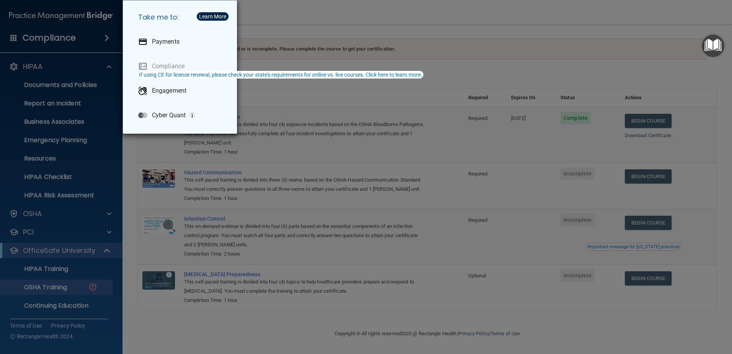
click at [45, 35] on div "Take me to: Payments Compliance Engagement Cyber Quant" at bounding box center [366, 177] width 732 height 354
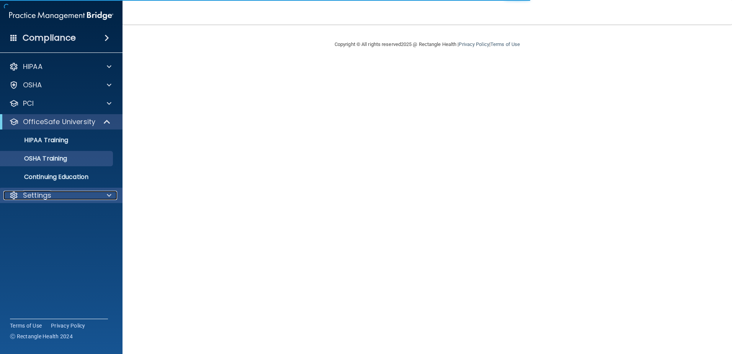
click at [76, 198] on div "Settings" at bounding box center [50, 195] width 95 height 9
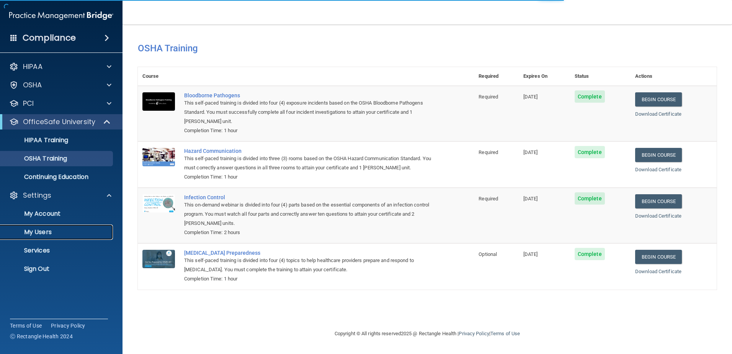
click at [59, 235] on p "My Users" at bounding box center [57, 232] width 104 height 8
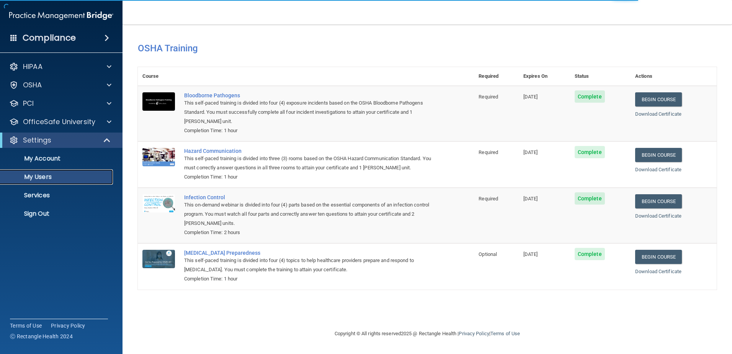
select select "20"
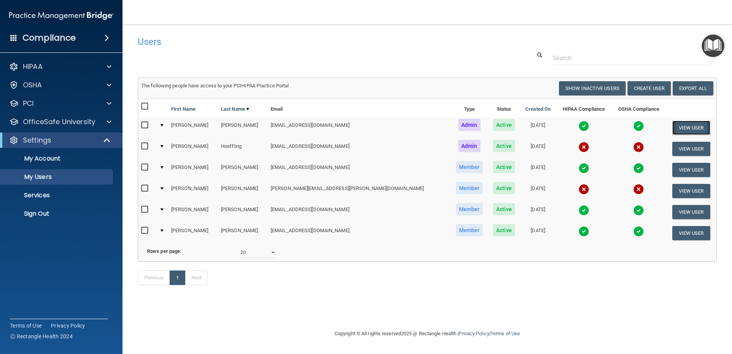
click at [689, 126] on button "View User" at bounding box center [691, 128] width 38 height 14
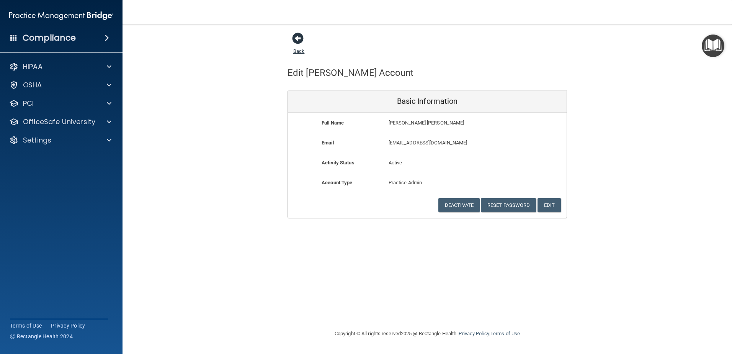
click at [297, 37] on span at bounding box center [297, 38] width 11 height 11
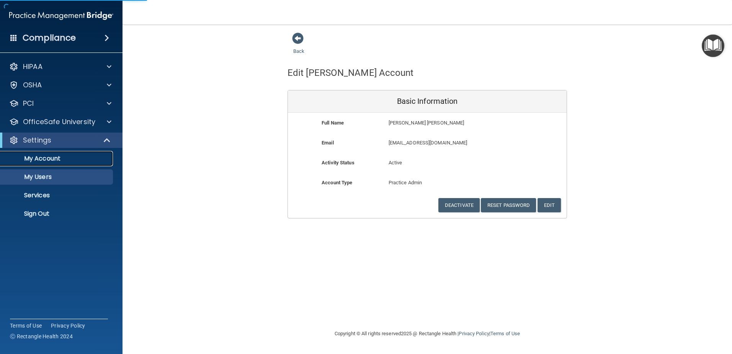
click at [43, 163] on link "My Account" at bounding box center [52, 158] width 121 height 15
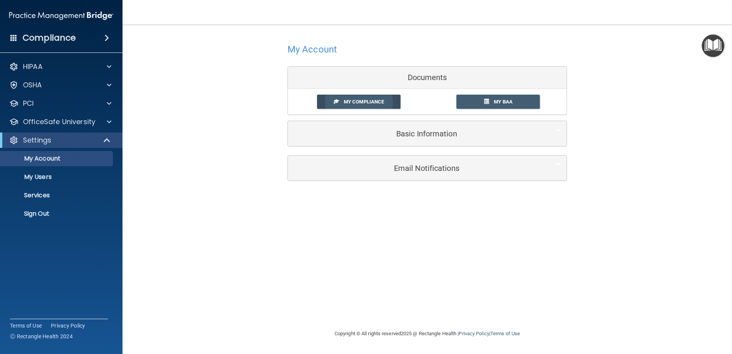
click at [344, 101] on span "My Compliance" at bounding box center [364, 102] width 40 height 6
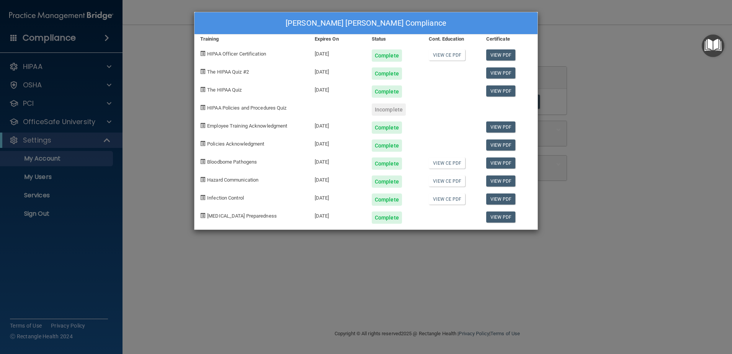
click at [385, 112] on div "Incomplete" at bounding box center [389, 109] width 34 height 12
click at [250, 113] on div "HIPAA Policies and Procedures Quiz" at bounding box center [251, 107] width 114 height 18
click at [653, 206] on div "[PERSON_NAME] [PERSON_NAME] Compliance Training Expires On Status Cont. Educati…" at bounding box center [366, 177] width 732 height 354
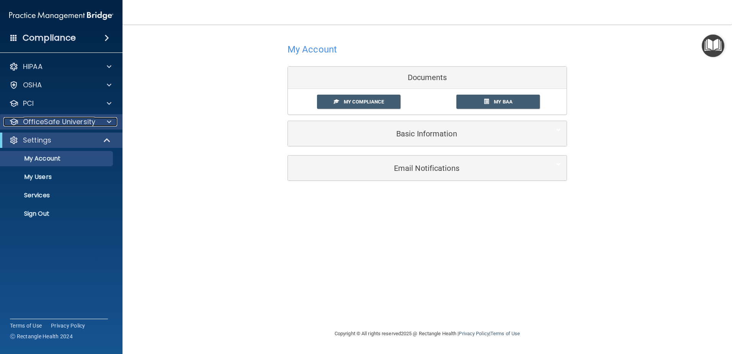
click at [85, 120] on p "OfficeSafe University" at bounding box center [59, 121] width 72 height 9
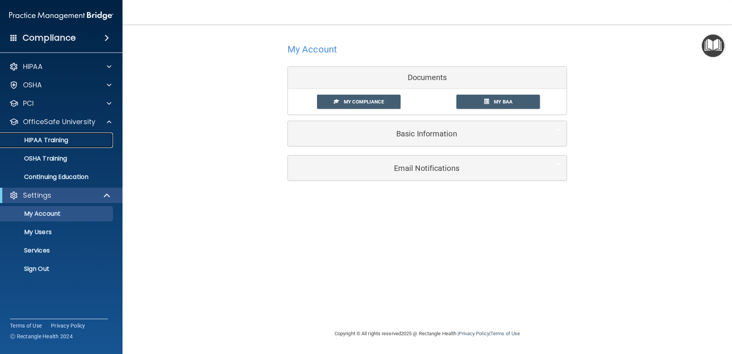
click at [68, 144] on p "HIPAA Training" at bounding box center [36, 140] width 63 height 8
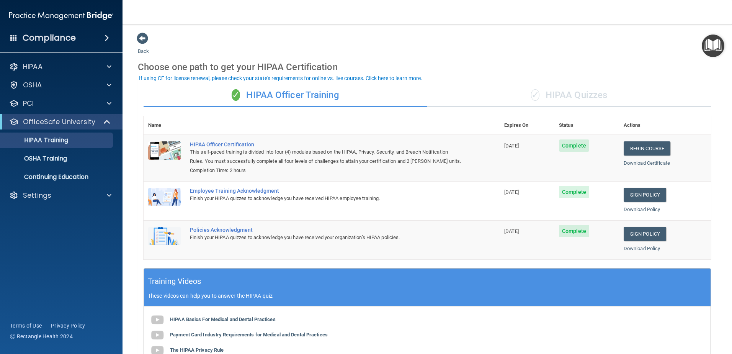
click at [568, 101] on div "✓ HIPAA Quizzes" at bounding box center [569, 95] width 284 height 23
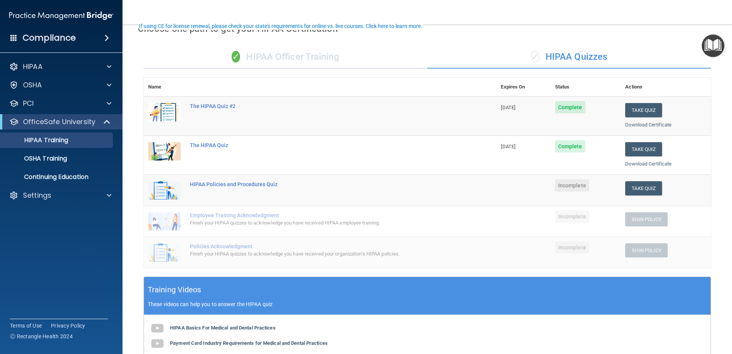
scroll to position [77, 0]
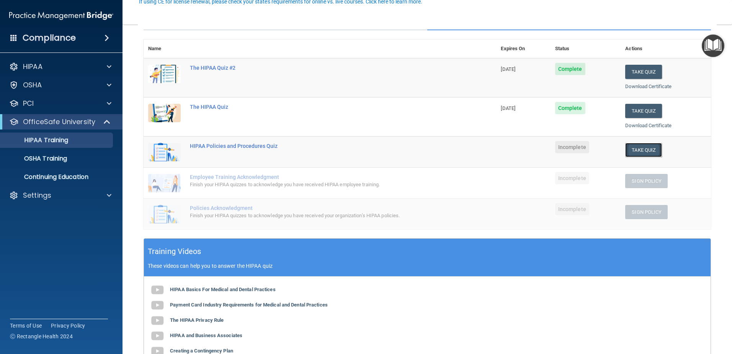
click at [638, 150] on button "Take Quiz" at bounding box center [643, 150] width 37 height 14
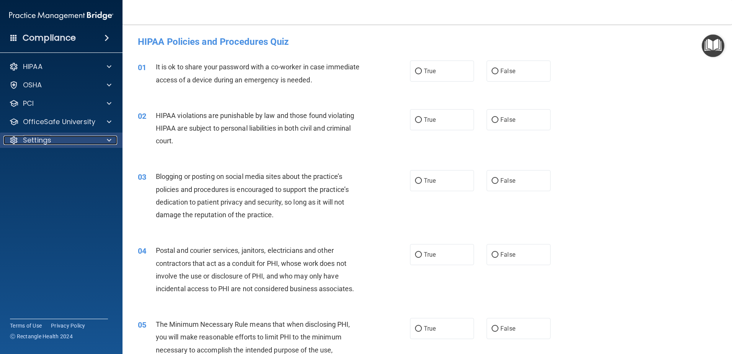
click at [64, 141] on div "Settings" at bounding box center [50, 139] width 95 height 9
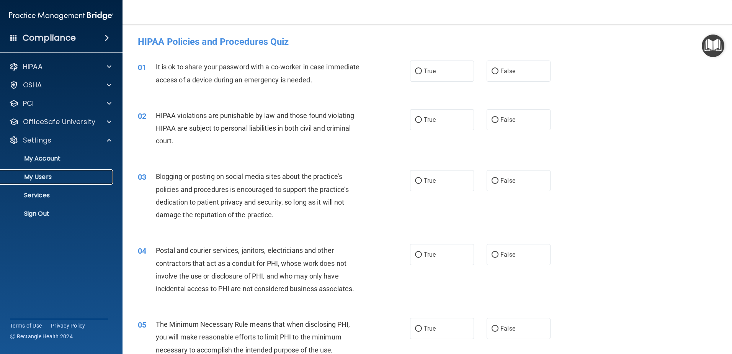
click at [75, 179] on p "My Users" at bounding box center [57, 177] width 104 height 8
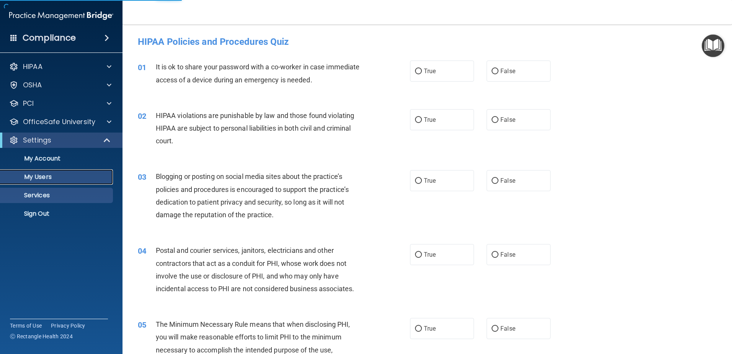
select select "20"
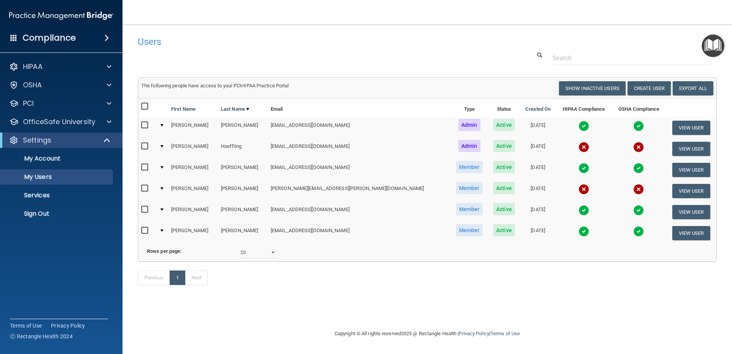
click at [163, 168] on div at bounding box center [161, 167] width 3 height 2
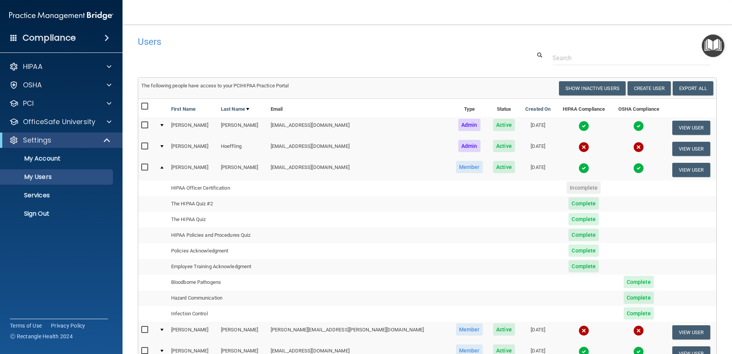
click at [568, 238] on span "Complete" at bounding box center [583, 234] width 30 height 12
click at [241, 233] on td "HIPAA Policies and Procedures Quiz" at bounding box center [218, 235] width 100 height 16
click at [75, 156] on p "My Account" at bounding box center [57, 159] width 104 height 8
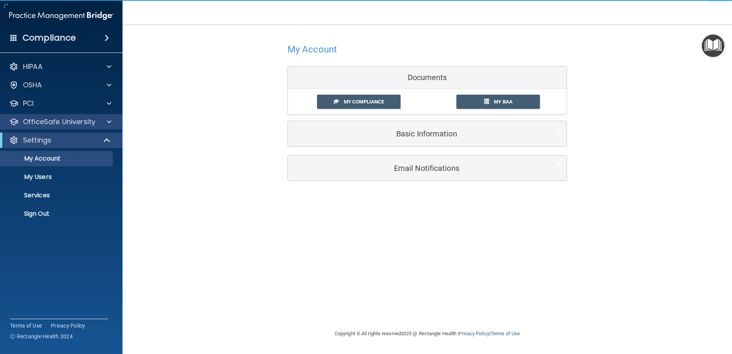
click at [73, 127] on div "OfficeSafe University" at bounding box center [61, 121] width 123 height 15
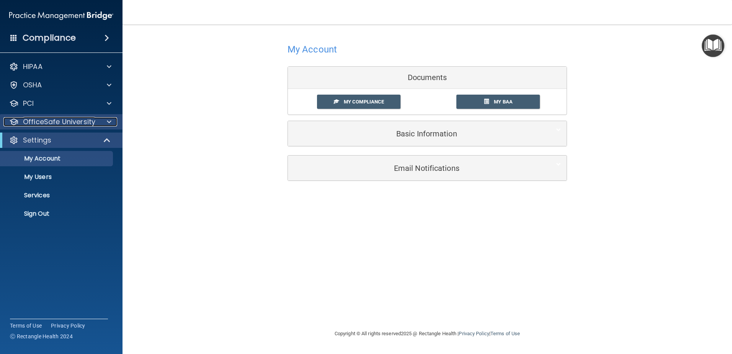
click at [101, 125] on div at bounding box center [107, 121] width 19 height 9
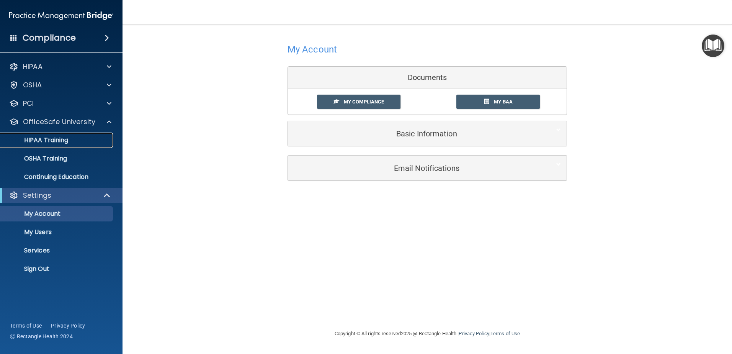
click at [55, 136] on p "HIPAA Training" at bounding box center [36, 140] width 63 height 8
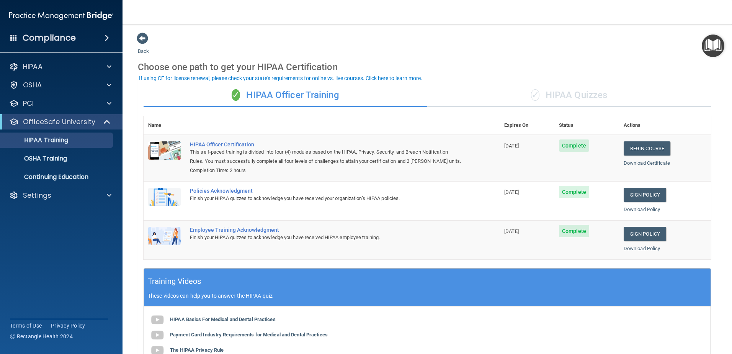
click at [584, 91] on div "✓ HIPAA Quizzes" at bounding box center [569, 95] width 284 height 23
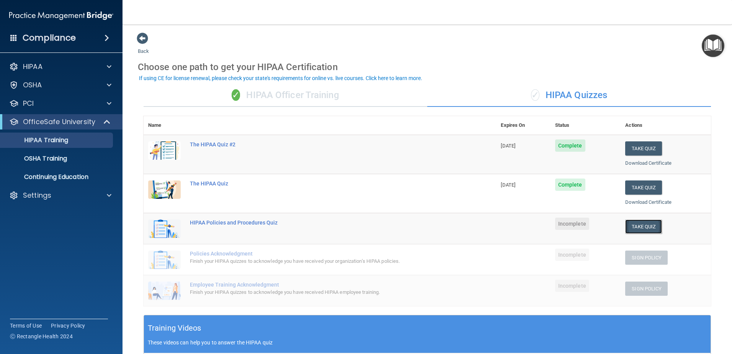
click at [639, 229] on button "Take Quiz" at bounding box center [643, 226] width 37 height 14
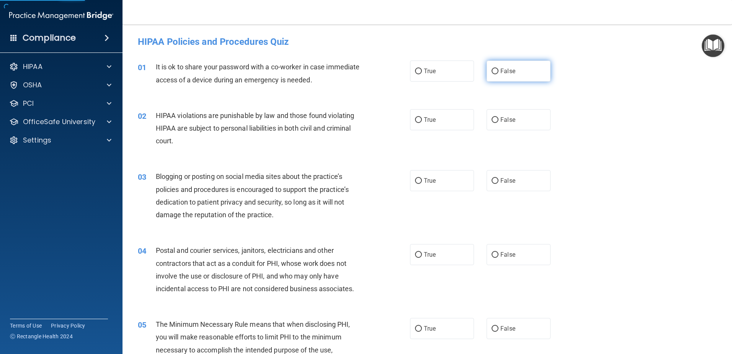
click at [503, 72] on span "False" at bounding box center [507, 70] width 15 height 7
click at [498, 72] on input "False" at bounding box center [494, 72] width 7 height 6
radio input "true"
click at [449, 118] on label "True" at bounding box center [442, 119] width 64 height 21
click at [422, 118] on input "True" at bounding box center [418, 120] width 7 height 6
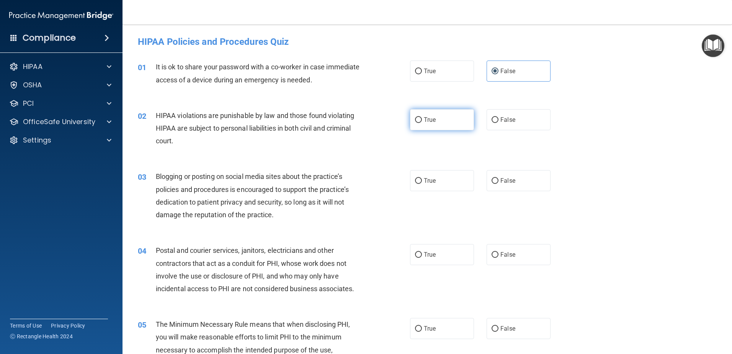
radio input "true"
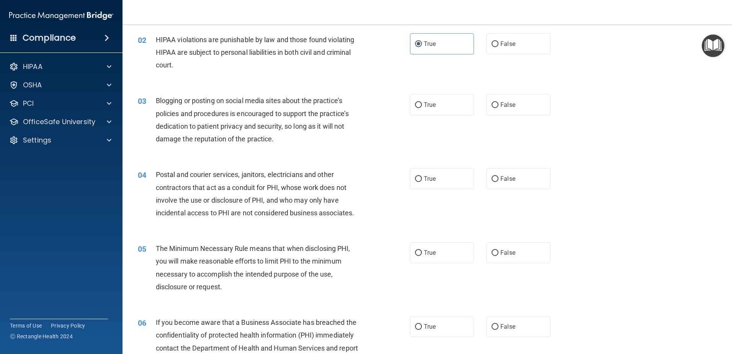
scroll to position [77, 0]
click at [441, 109] on label "True" at bounding box center [442, 103] width 64 height 21
click at [422, 107] on input "True" at bounding box center [418, 104] width 7 height 6
radio input "true"
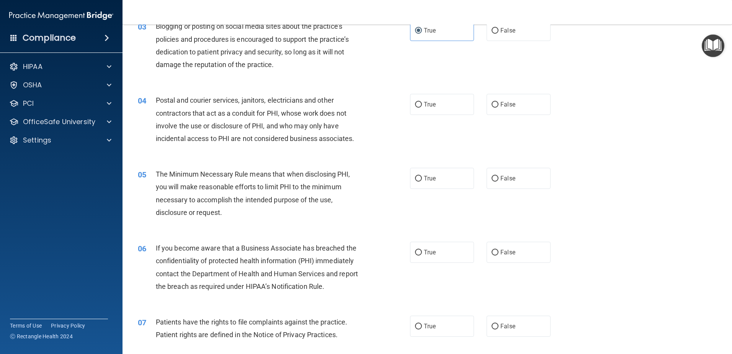
scroll to position [153, 0]
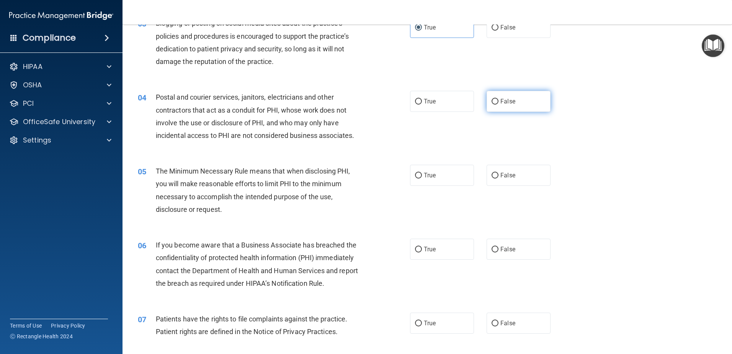
click at [525, 100] on label "False" at bounding box center [518, 101] width 64 height 21
click at [498, 100] on input "False" at bounding box center [494, 102] width 7 height 6
radio input "true"
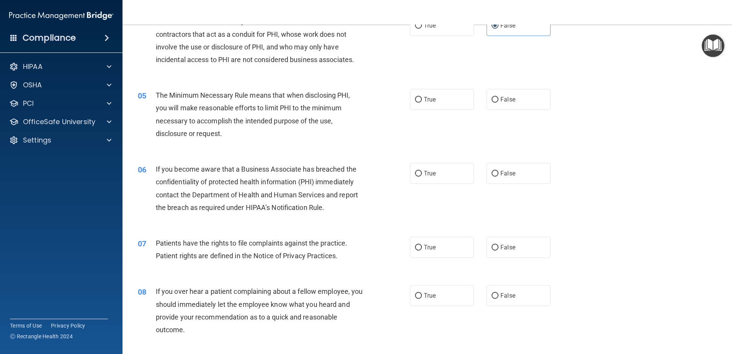
scroll to position [230, 0]
click at [424, 101] on span "True" at bounding box center [430, 98] width 12 height 7
click at [422, 101] on input "True" at bounding box center [418, 99] width 7 height 6
radio input "true"
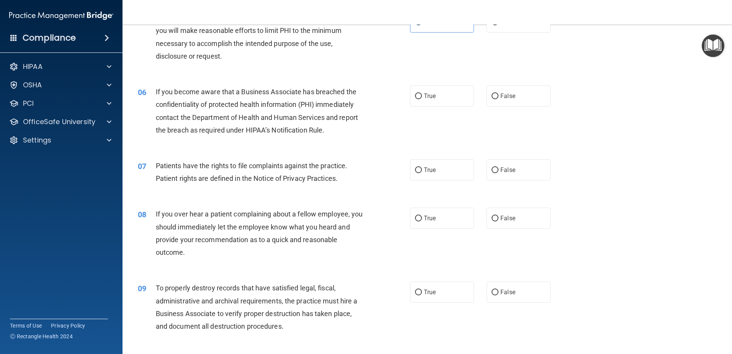
scroll to position [344, 0]
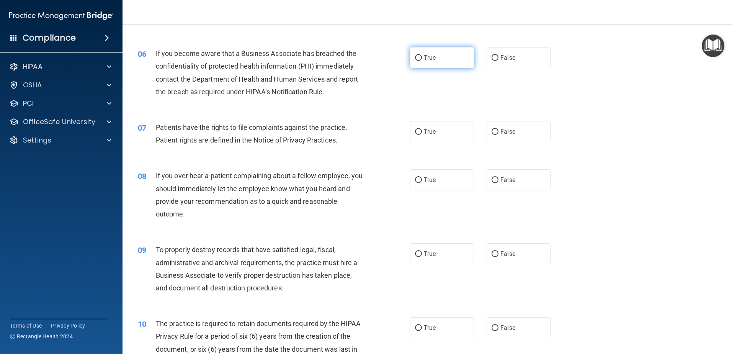
click at [435, 62] on label "True" at bounding box center [442, 57] width 64 height 21
click at [422, 61] on input "True" at bounding box center [418, 58] width 7 height 6
radio input "true"
click at [445, 144] on div "07 Patients have the rights to file complaints against the practice. Patient ri…" at bounding box center [427, 135] width 590 height 48
click at [442, 133] on label "True" at bounding box center [442, 131] width 64 height 21
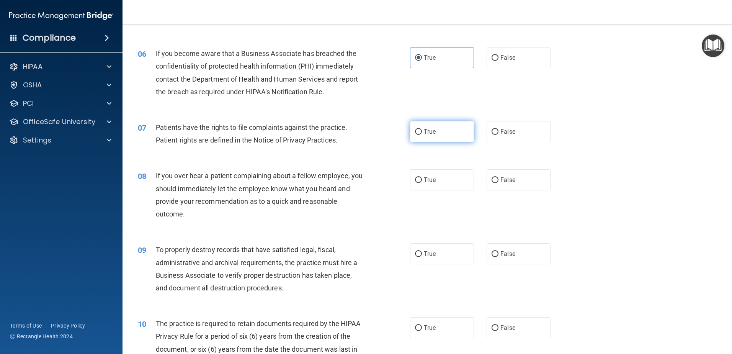
click at [422, 133] on input "True" at bounding box center [418, 132] width 7 height 6
radio input "true"
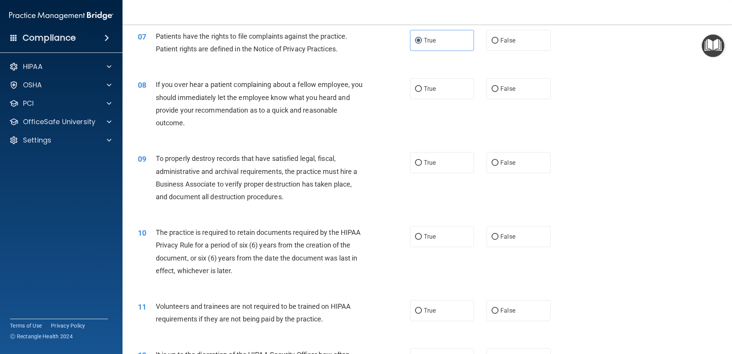
scroll to position [459, 0]
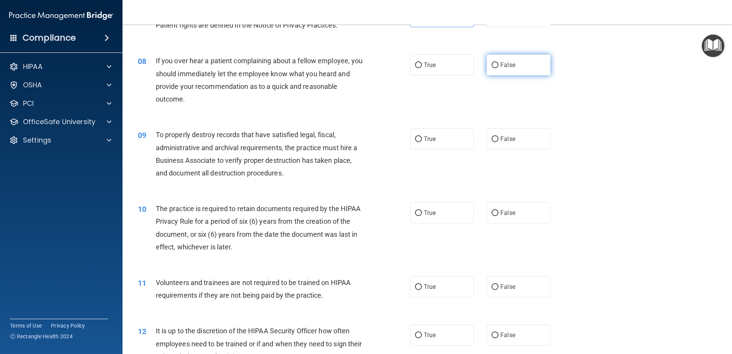
click at [494, 68] on input "False" at bounding box center [494, 65] width 7 height 6
radio input "true"
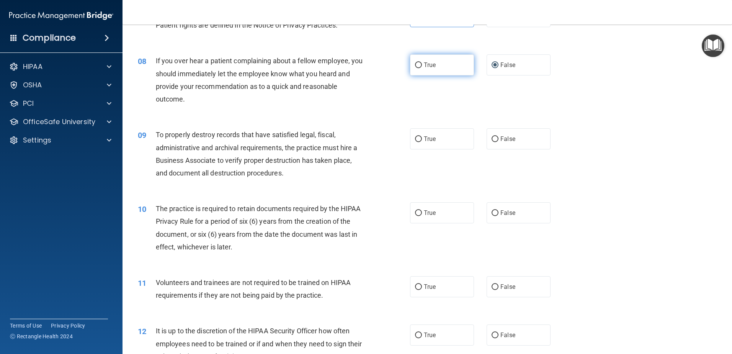
click at [445, 64] on label "True" at bounding box center [442, 64] width 64 height 21
click at [422, 64] on input "True" at bounding box center [418, 65] width 7 height 6
radio input "true"
click at [505, 60] on label "False" at bounding box center [518, 64] width 64 height 21
click at [498, 62] on input "False" at bounding box center [494, 65] width 7 height 6
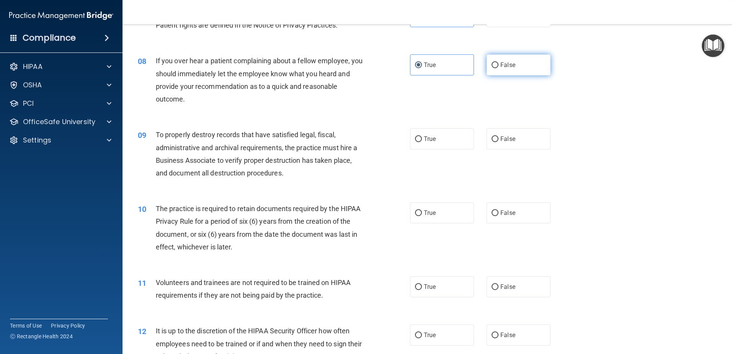
radio input "true"
radio input "false"
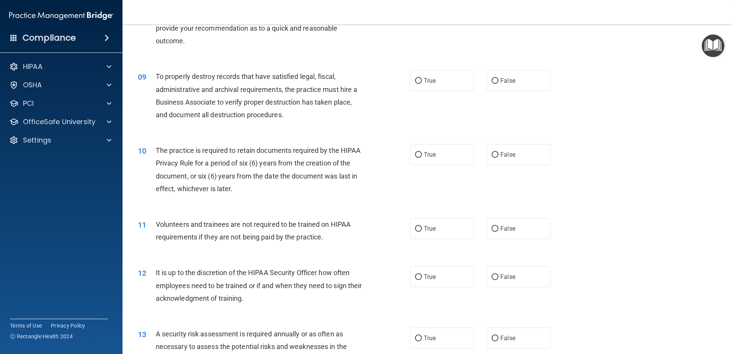
scroll to position [536, 0]
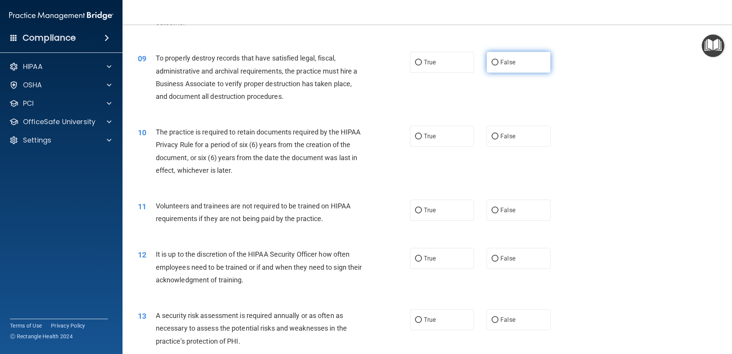
click at [496, 64] on label "False" at bounding box center [518, 62] width 64 height 21
click at [496, 64] on input "False" at bounding box center [494, 63] width 7 height 6
radio input "true"
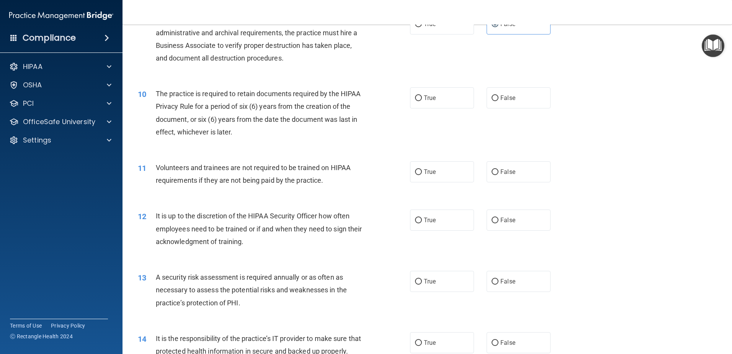
scroll to position [612, 0]
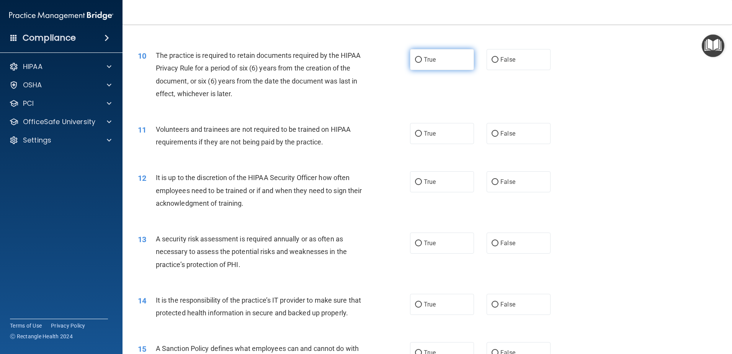
click at [437, 63] on label "True" at bounding box center [442, 59] width 64 height 21
click at [422, 63] on input "True" at bounding box center [418, 60] width 7 height 6
radio input "true"
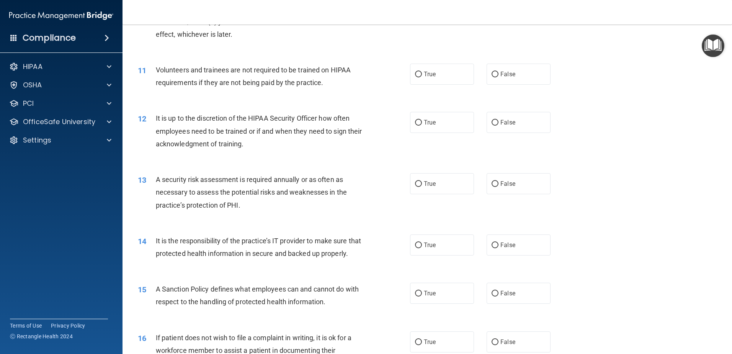
scroll to position [689, 0]
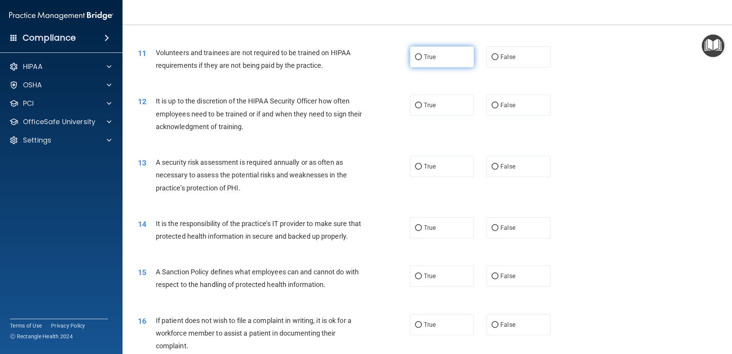
click at [424, 51] on label "True" at bounding box center [442, 56] width 64 height 21
click at [422, 54] on input "True" at bounding box center [418, 57] width 7 height 6
radio input "true"
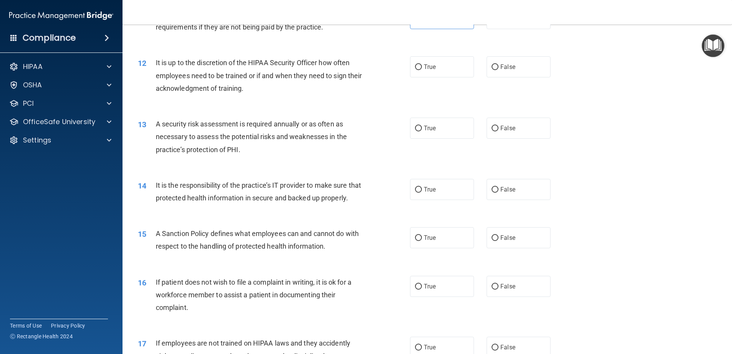
click at [548, 67] on div "True False" at bounding box center [486, 66] width 153 height 21
click at [537, 67] on label "False" at bounding box center [518, 66] width 64 height 21
click at [498, 67] on input "False" at bounding box center [494, 67] width 7 height 6
radio input "true"
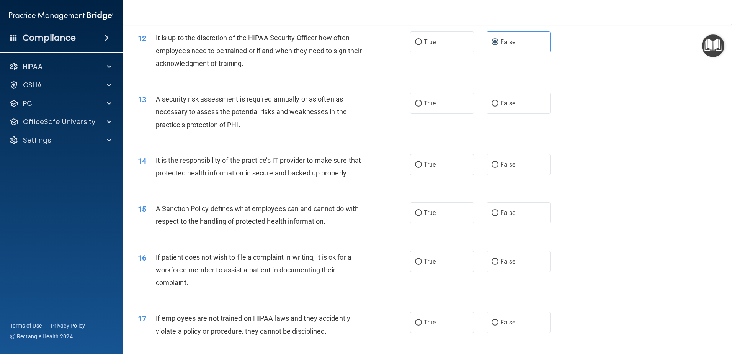
scroll to position [765, 0]
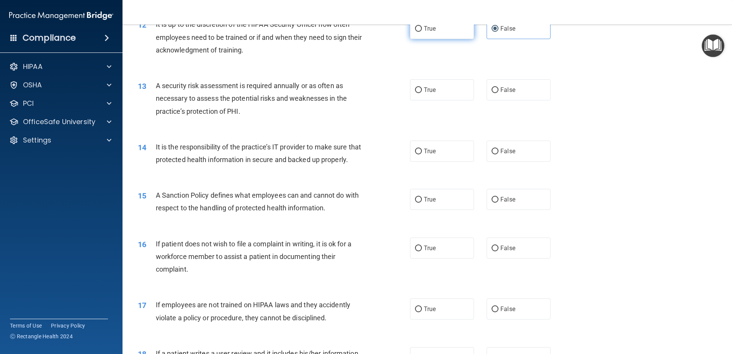
click at [437, 34] on label "True" at bounding box center [442, 28] width 64 height 21
click at [422, 32] on input "True" at bounding box center [418, 29] width 7 height 6
radio input "true"
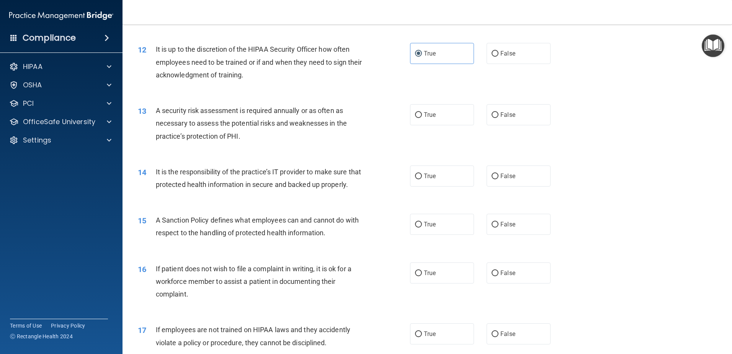
scroll to position [727, 0]
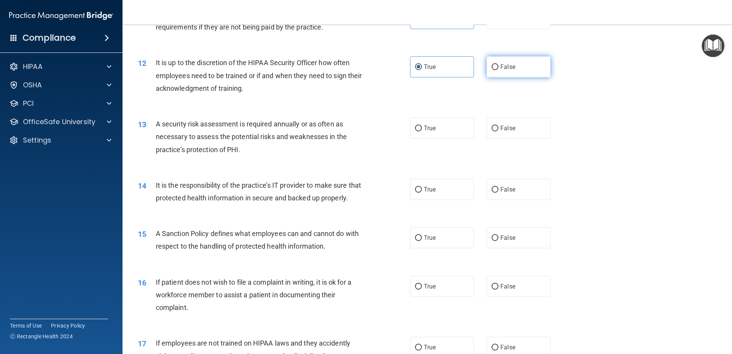
click at [514, 67] on label "False" at bounding box center [518, 66] width 64 height 21
click at [498, 67] on input "False" at bounding box center [494, 67] width 7 height 6
radio input "true"
radio input "false"
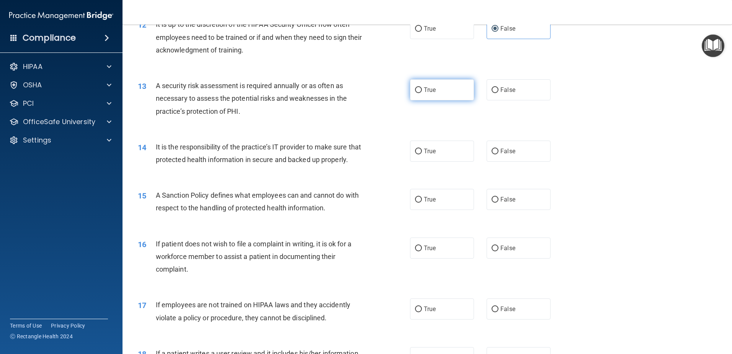
click at [437, 95] on label "True" at bounding box center [442, 89] width 64 height 21
click at [422, 93] on input "True" at bounding box center [418, 90] width 7 height 6
radio input "true"
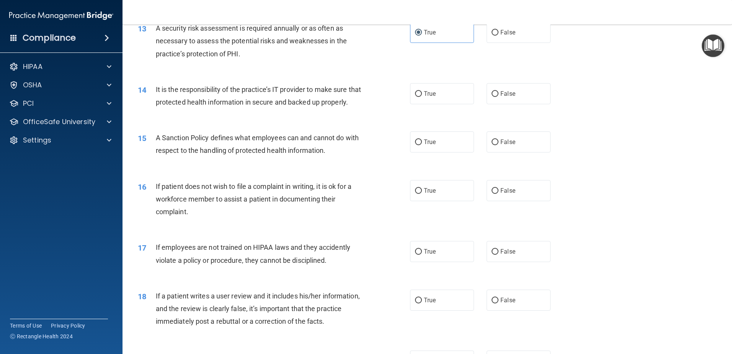
scroll to position [842, 0]
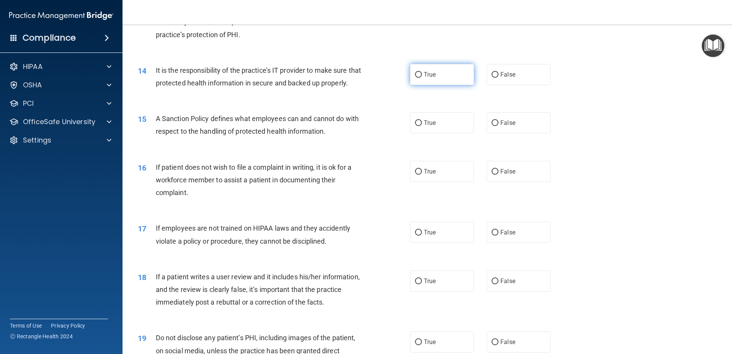
click at [411, 82] on label "True" at bounding box center [442, 74] width 64 height 21
click at [415, 78] on input "True" at bounding box center [418, 75] width 7 height 6
radio input "true"
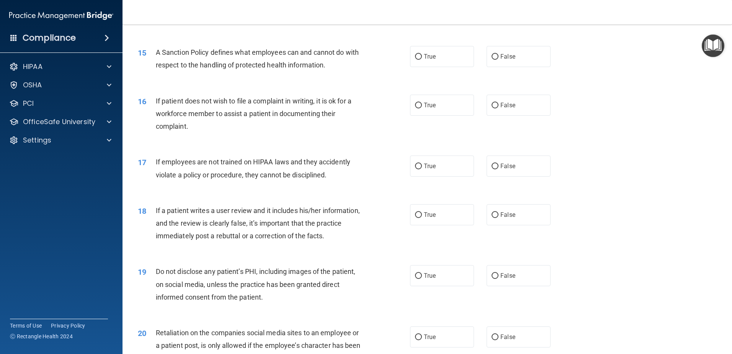
scroll to position [918, 0]
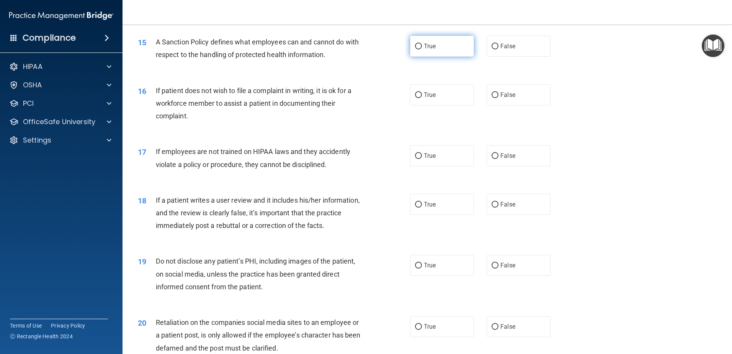
click at [426, 50] on span "True" at bounding box center [430, 45] width 12 height 7
click at [422, 49] on input "True" at bounding box center [418, 47] width 7 height 6
radio input "true"
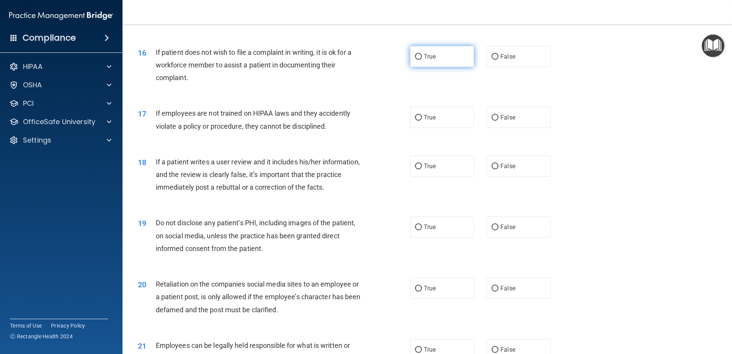
click at [427, 65] on label "True" at bounding box center [442, 56] width 64 height 21
click at [422, 60] on input "True" at bounding box center [418, 57] width 7 height 6
radio input "true"
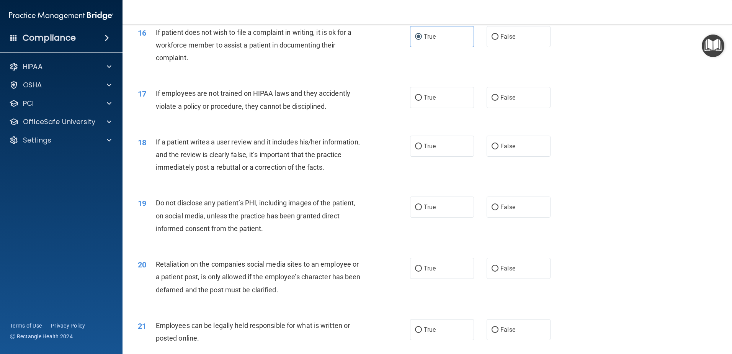
scroll to position [995, 0]
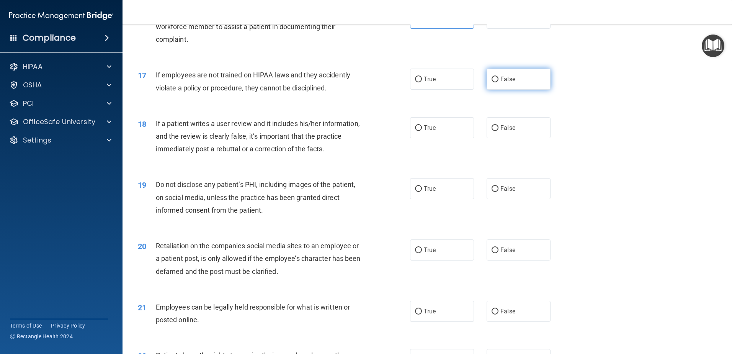
click at [491, 88] on label "False" at bounding box center [518, 79] width 64 height 21
click at [491, 82] on input "False" at bounding box center [494, 80] width 7 height 6
radio input "true"
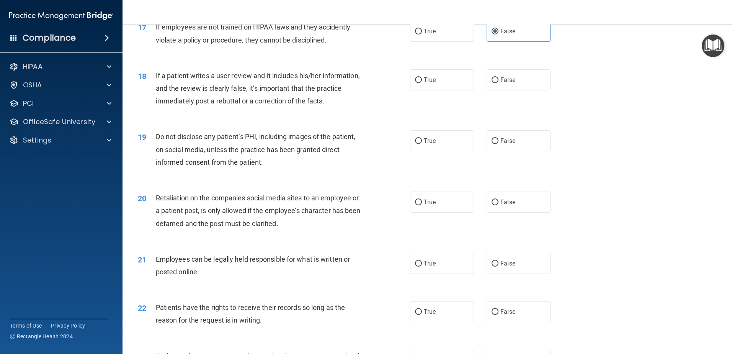
scroll to position [1072, 0]
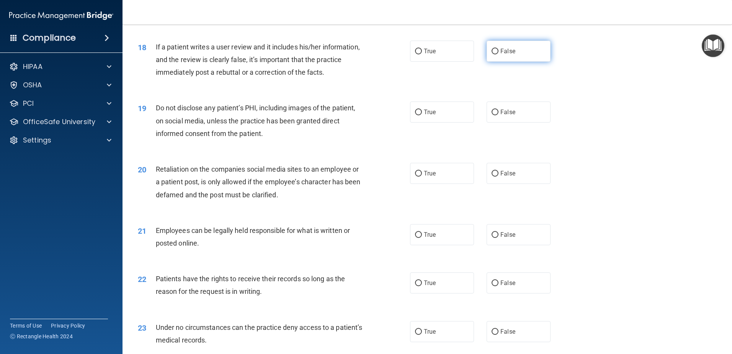
click at [511, 62] on label "False" at bounding box center [518, 51] width 64 height 21
click at [498, 54] on input "False" at bounding box center [494, 52] width 7 height 6
radio input "true"
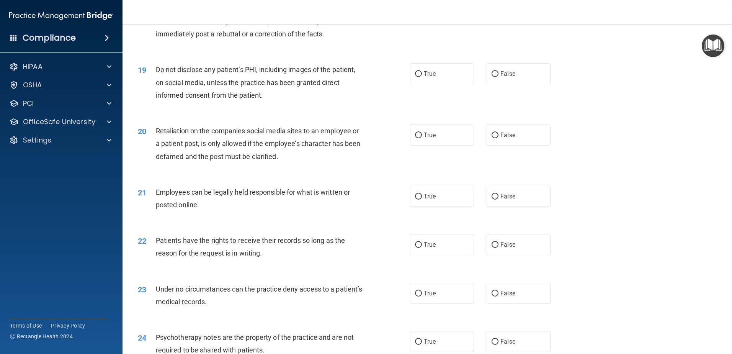
scroll to position [1148, 0]
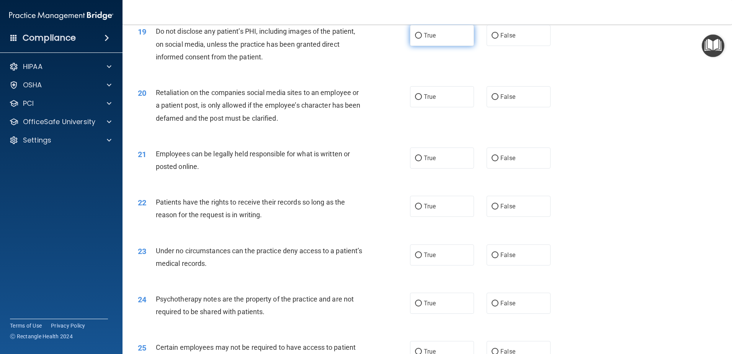
click at [430, 43] on label "True" at bounding box center [442, 35] width 64 height 21
click at [422, 39] on input "True" at bounding box center [418, 36] width 7 height 6
radio input "true"
click at [507, 104] on label "False" at bounding box center [518, 96] width 64 height 21
click at [498, 100] on input "False" at bounding box center [494, 97] width 7 height 6
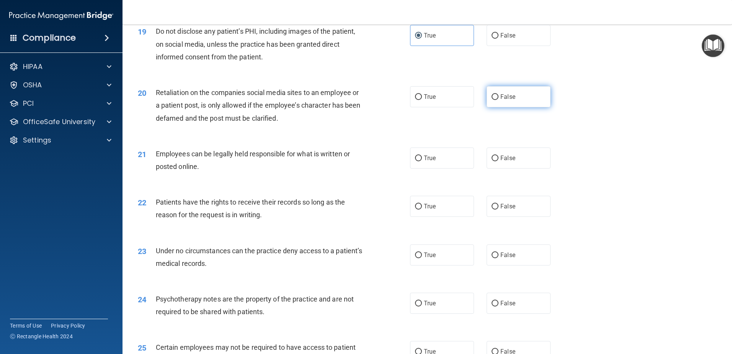
radio input "true"
click at [425, 162] on label "True" at bounding box center [442, 157] width 64 height 21
click at [422, 161] on input "True" at bounding box center [418, 158] width 7 height 6
radio input "true"
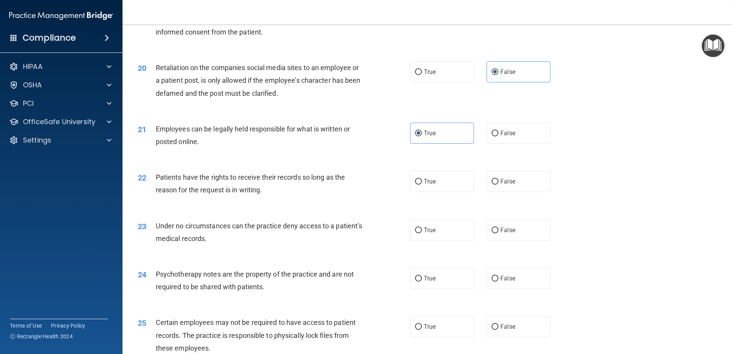
scroll to position [1186, 0]
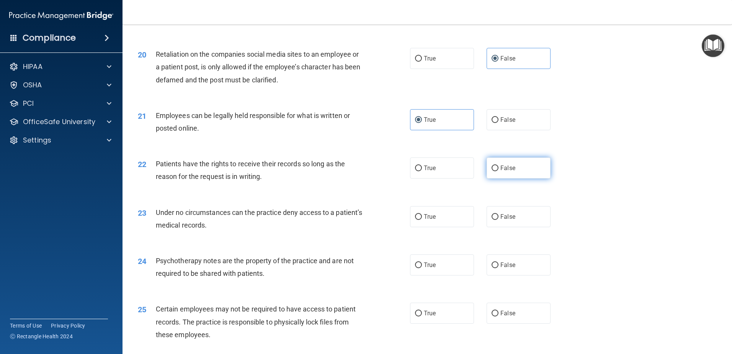
click at [521, 178] on label "False" at bounding box center [518, 167] width 64 height 21
click at [498, 171] on input "False" at bounding box center [494, 168] width 7 height 6
radio input "true"
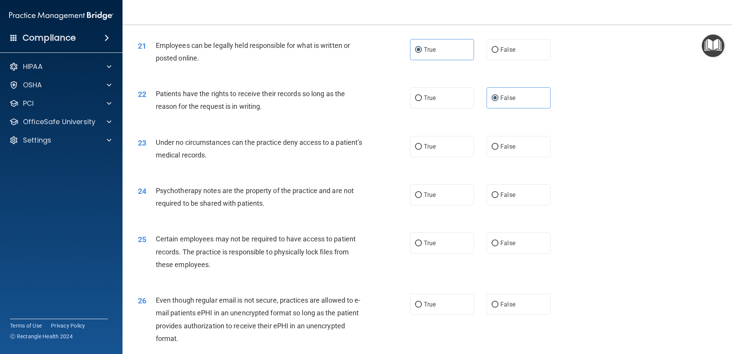
scroll to position [1263, 0]
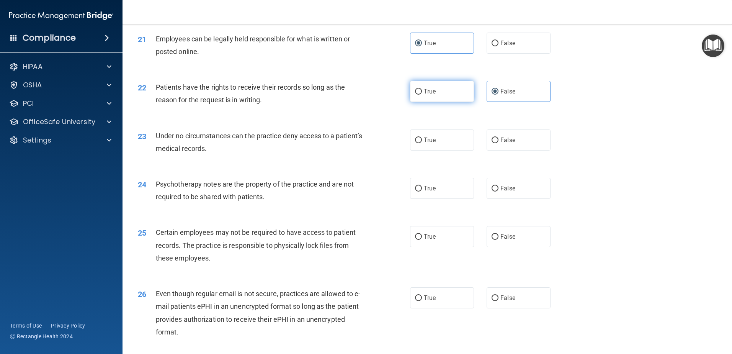
click at [426, 102] on label "True" at bounding box center [442, 91] width 64 height 21
click at [422, 95] on input "True" at bounding box center [418, 92] width 7 height 6
radio input "true"
radio input "false"
click at [514, 148] on label "False" at bounding box center [518, 139] width 64 height 21
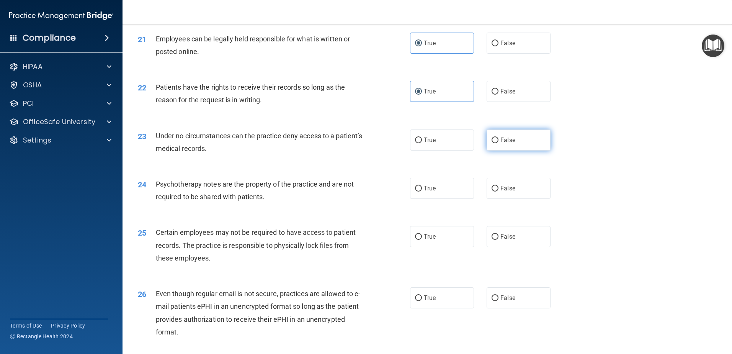
click at [498, 143] on input "False" at bounding box center [494, 140] width 7 height 6
radio input "true"
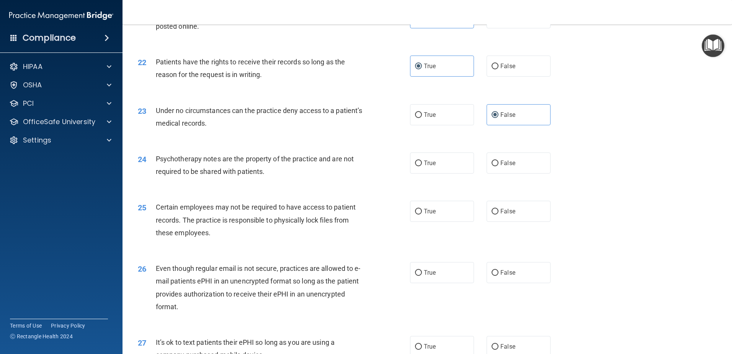
scroll to position [1339, 0]
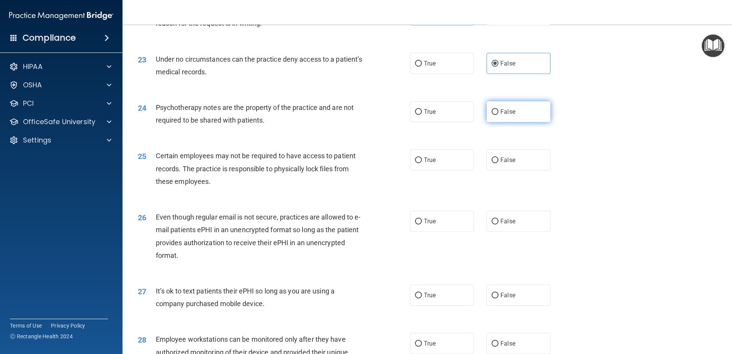
click at [530, 122] on label "False" at bounding box center [518, 111] width 64 height 21
click at [498, 115] on input "False" at bounding box center [494, 112] width 7 height 6
radio input "true"
click at [479, 122] on div "True False" at bounding box center [486, 111] width 153 height 21
click at [432, 122] on label "True" at bounding box center [442, 111] width 64 height 21
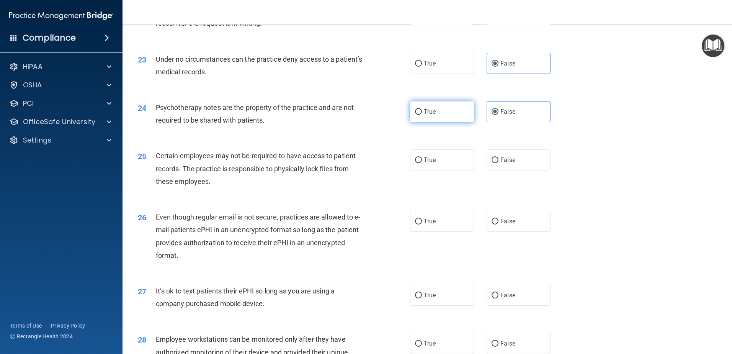
click at [422, 115] on input "True" at bounding box center [418, 112] width 7 height 6
radio input "true"
radio input "false"
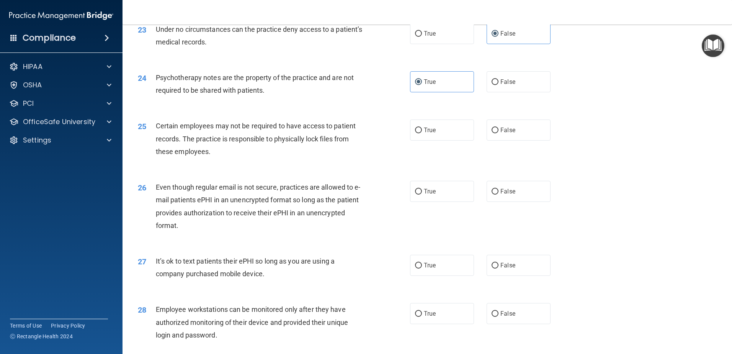
scroll to position [1416, 0]
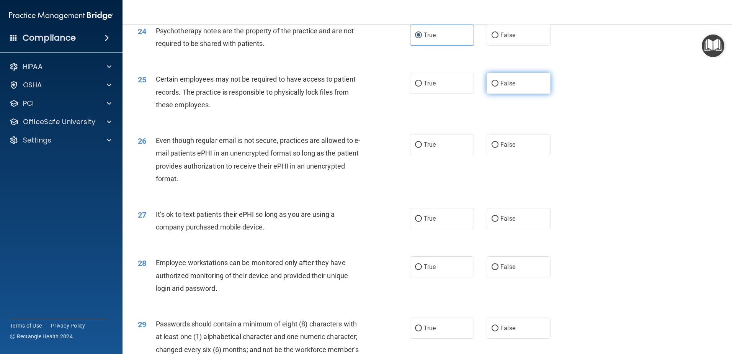
click at [515, 94] on label "False" at bounding box center [518, 83] width 64 height 21
click at [498, 86] on input "False" at bounding box center [494, 84] width 7 height 6
radio input "true"
click at [445, 154] on label "True" at bounding box center [442, 144] width 64 height 21
click at [422, 148] on input "True" at bounding box center [418, 145] width 7 height 6
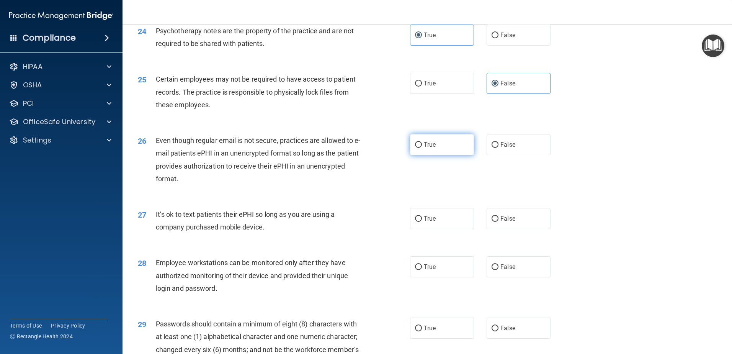
radio input "true"
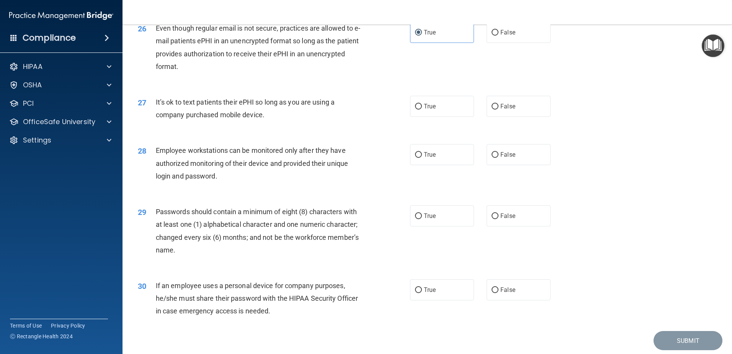
scroll to position [1531, 0]
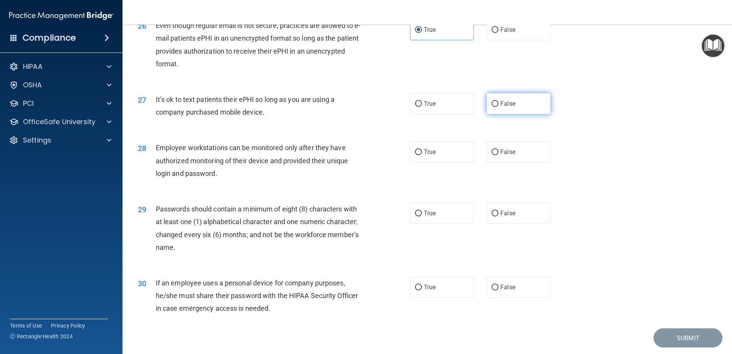
click at [487, 114] on label "False" at bounding box center [518, 103] width 64 height 21
click at [491, 107] on input "False" at bounding box center [494, 104] width 7 height 6
radio input "true"
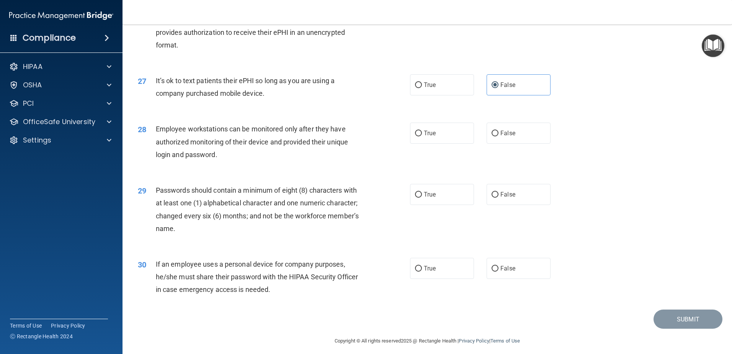
scroll to position [1568, 0]
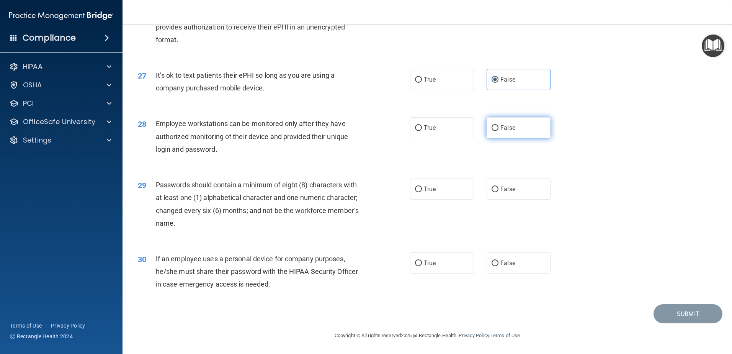
click at [526, 134] on label "False" at bounding box center [518, 127] width 64 height 21
click at [498, 131] on input "False" at bounding box center [494, 128] width 7 height 6
radio input "true"
click at [447, 187] on label "True" at bounding box center [442, 188] width 64 height 21
click at [422, 187] on input "True" at bounding box center [418, 189] width 7 height 6
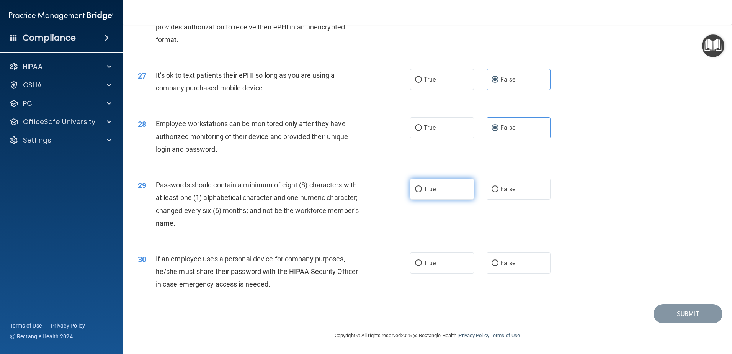
radio input "true"
click at [491, 263] on input "False" at bounding box center [494, 263] width 7 height 6
radio input "true"
click at [685, 317] on button "Submit" at bounding box center [687, 314] width 69 height 20
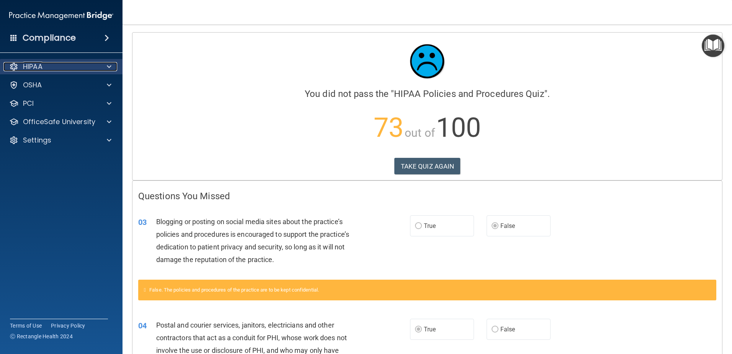
click at [40, 62] on p "HIPAA" at bounding box center [33, 66] width 20 height 9
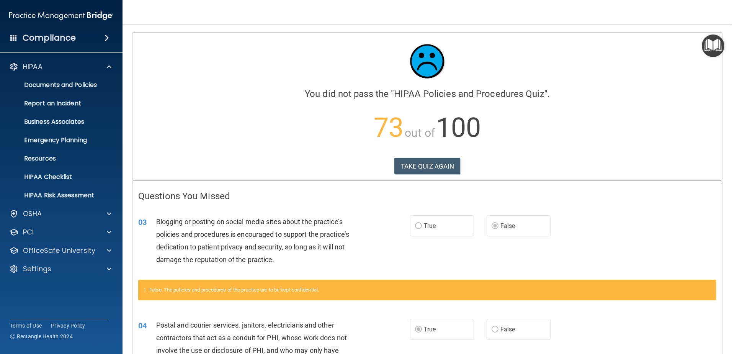
click at [45, 35] on h4 "Compliance" at bounding box center [49, 38] width 53 height 11
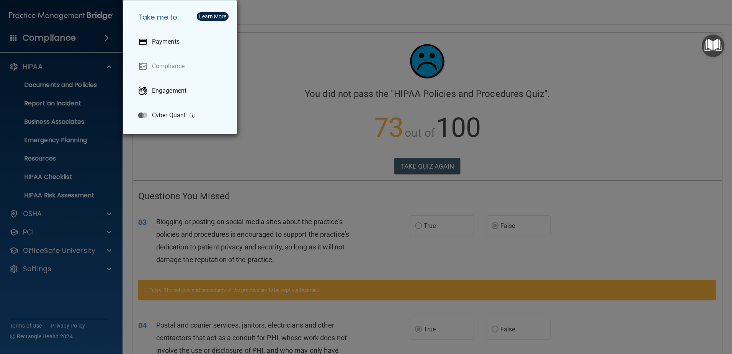
click at [480, 94] on div "Take me to: Payments Compliance Engagement Cyber Quant" at bounding box center [366, 177] width 732 height 354
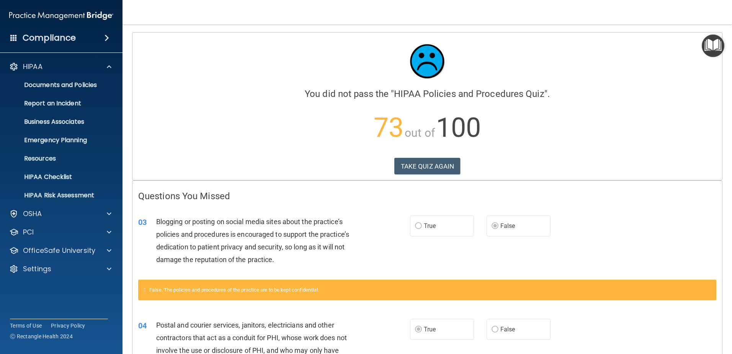
click at [533, 127] on p "73 out of 100" at bounding box center [427, 127] width 578 height 49
click at [66, 83] on p "Documents and Policies" at bounding box center [57, 85] width 104 height 8
